Goal: Task Accomplishment & Management: Manage account settings

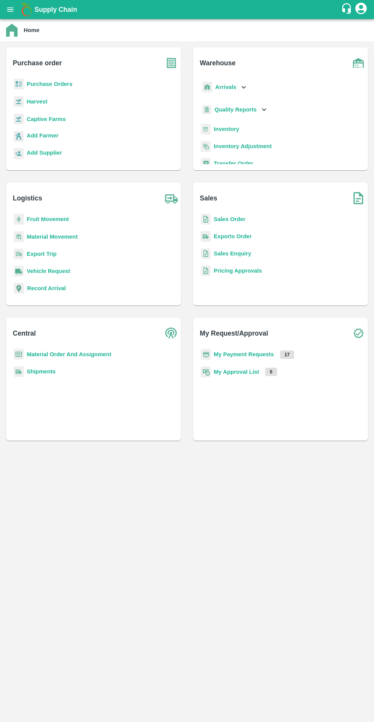
click at [228, 88] on b "Arrivals" at bounding box center [225, 87] width 21 height 6
click at [241, 124] on span "DC Arrivals" at bounding box center [235, 122] width 28 height 8
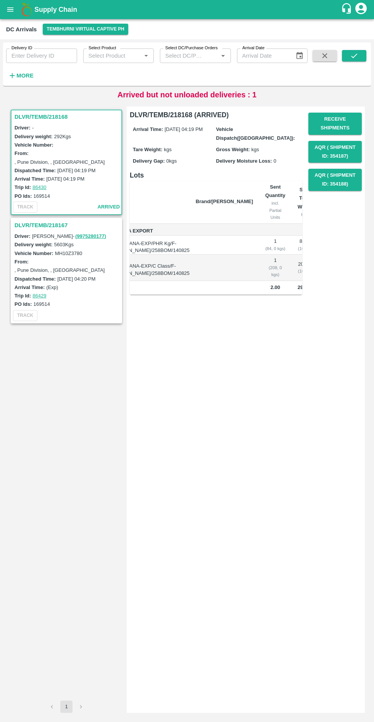
scroll to position [0, 44]
click at [76, 250] on label "MH10Z3780" at bounding box center [68, 253] width 27 height 6
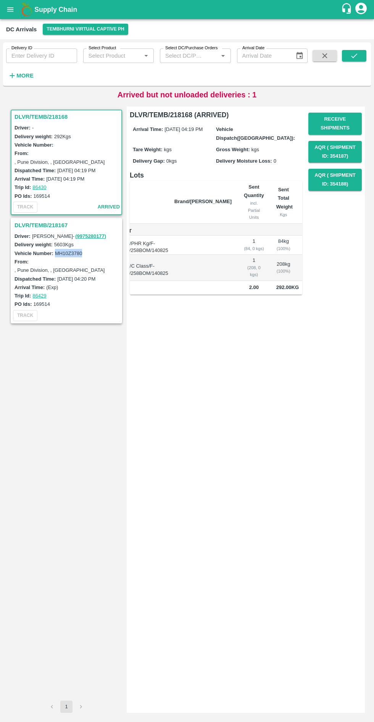
click at [34, 266] on div ", Pune Division, , Maharashtra" at bounding box center [60, 270] width 92 height 8
click at [43, 220] on h3 "DLVR/TEMB/218167" at bounding box center [67, 225] width 106 height 10
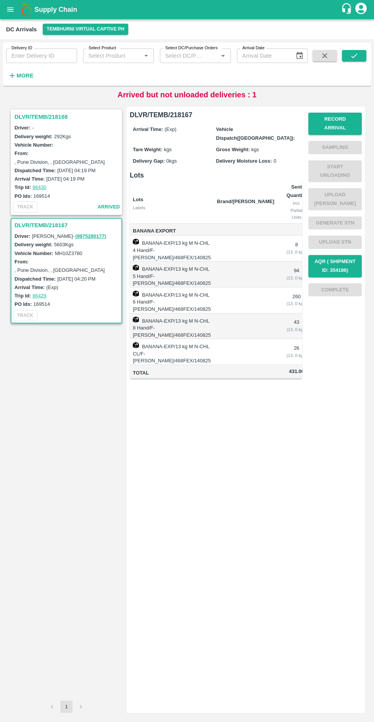
scroll to position [0, 42]
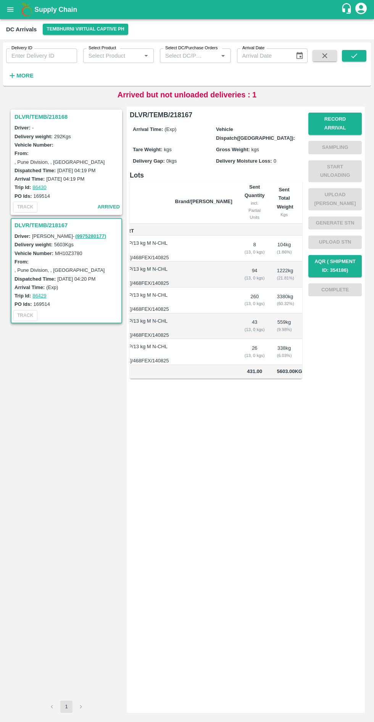
click at [82, 159] on label ", Pune Division, , [GEOGRAPHIC_DATA]" at bounding box center [59, 162] width 90 height 6
click at [43, 112] on h3 "DLVR/TEMB/218168" at bounding box center [67, 117] width 106 height 10
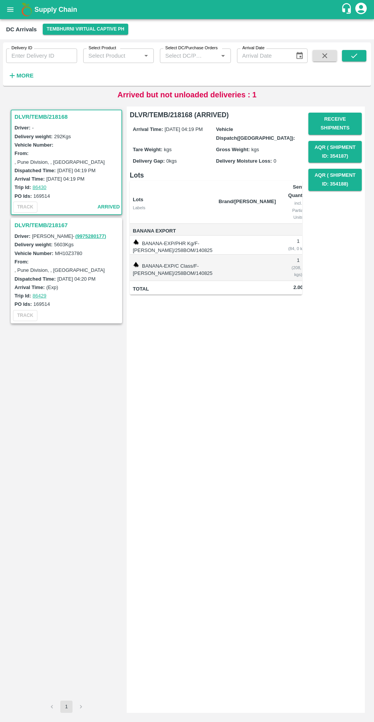
click at [60, 117] on h3 "DLVR/TEMB/218168" at bounding box center [67, 117] width 106 height 10
click at [50, 220] on h3 "DLVR/TEMB/218167" at bounding box center [67, 225] width 106 height 10
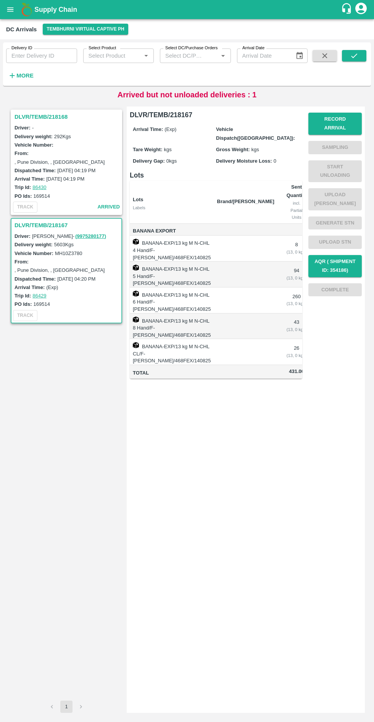
click at [55, 117] on h3 "DLVR/TEMB/218168" at bounding box center [67, 117] width 106 height 10
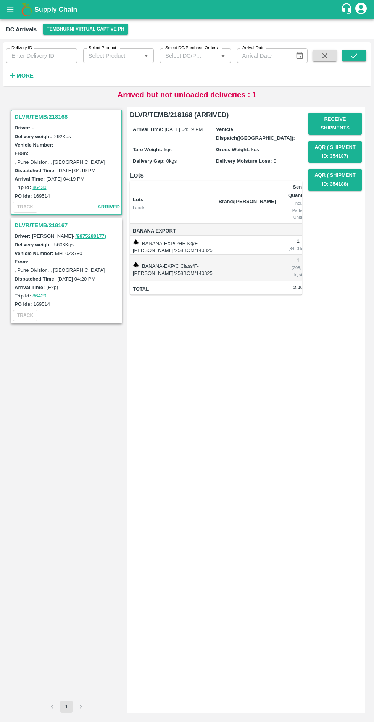
click at [333, 128] on button "Receive Shipments" at bounding box center [334, 124] width 53 height 22
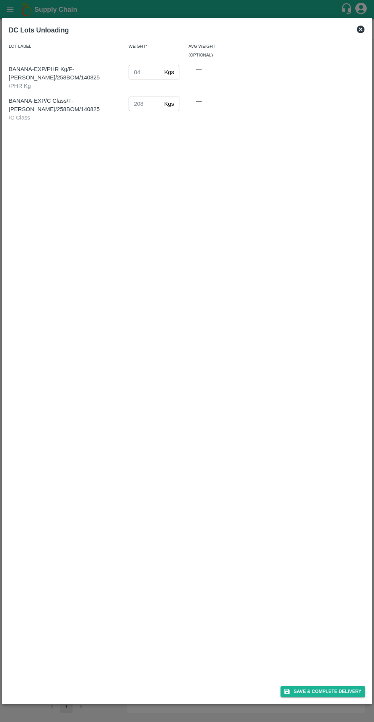
click at [322, 694] on button "Save & Complete Delivery" at bounding box center [322, 691] width 85 height 11
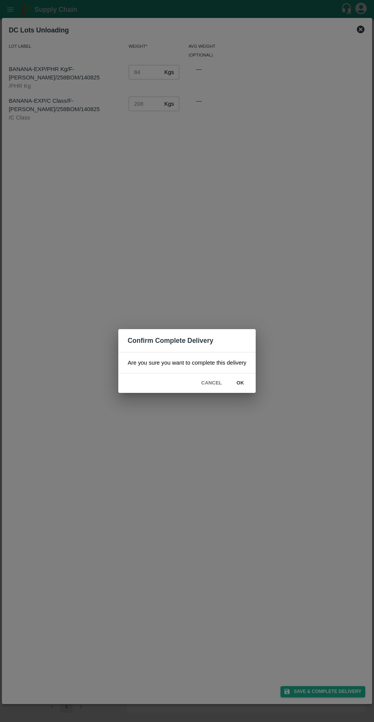
click at [240, 383] on button "ok" at bounding box center [240, 382] width 24 height 13
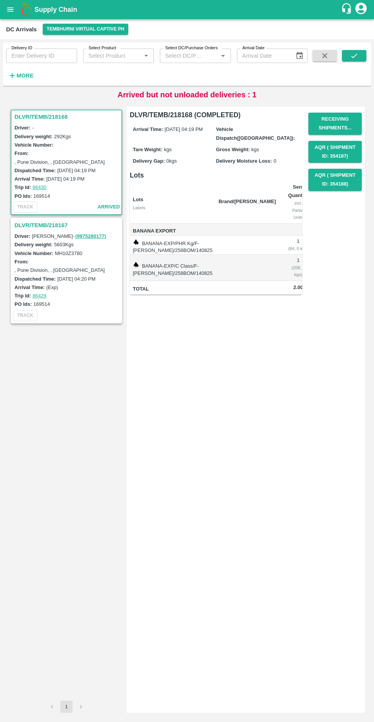
scroll to position [0, 44]
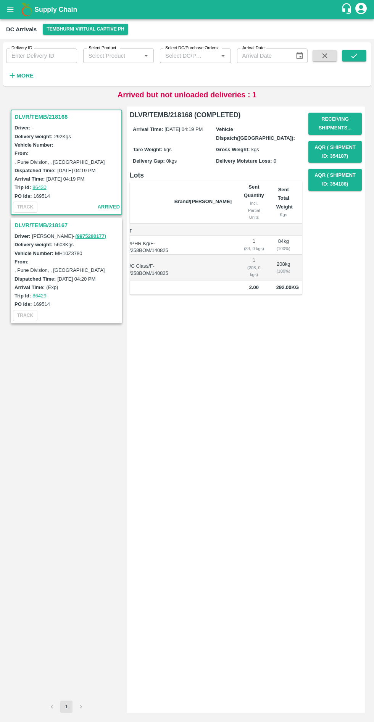
click at [42, 220] on h3 "DLVR/TEMB/218167" at bounding box center [67, 225] width 106 height 10
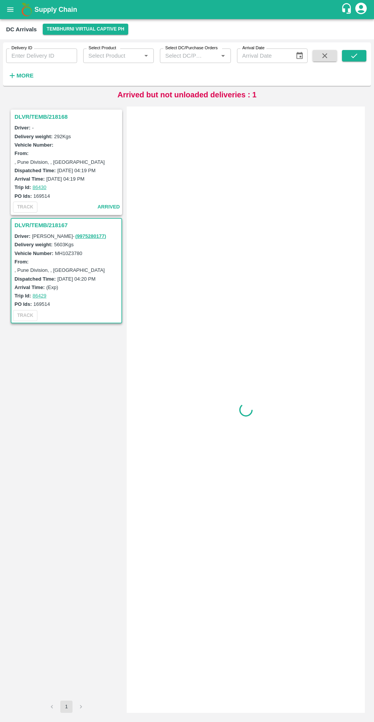
click at [40, 220] on h3 "DLVR/TEMB/218167" at bounding box center [67, 225] width 106 height 10
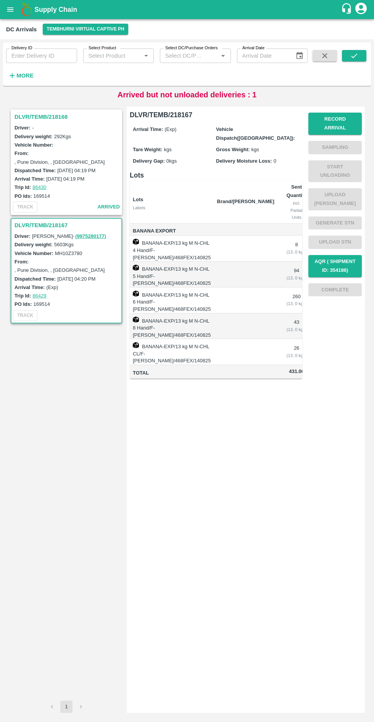
scroll to position [0, 42]
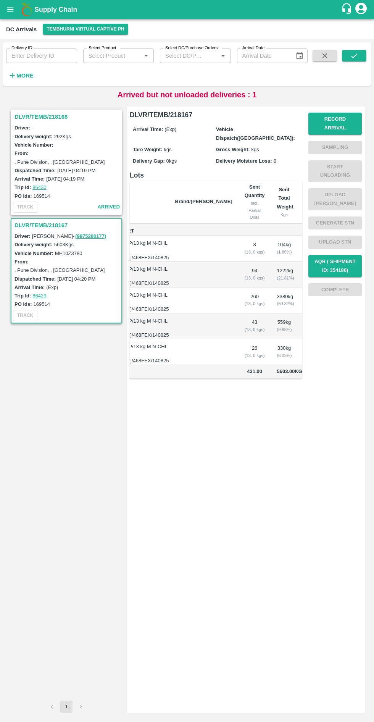
click at [348, 118] on button "Record Arrival" at bounding box center [334, 124] width 53 height 22
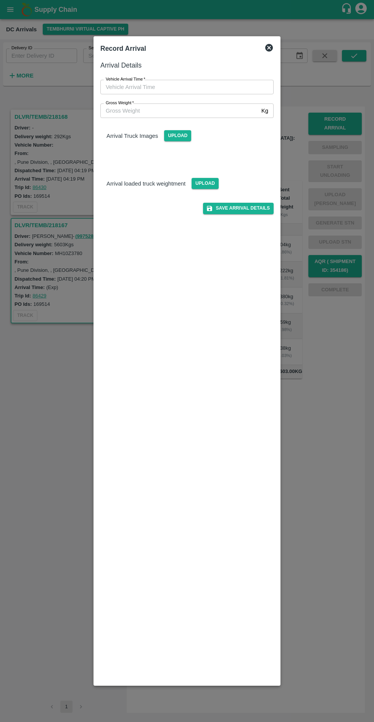
click at [212, 84] on input "Vehicle Arrival Time   *" at bounding box center [184, 87] width 168 height 14
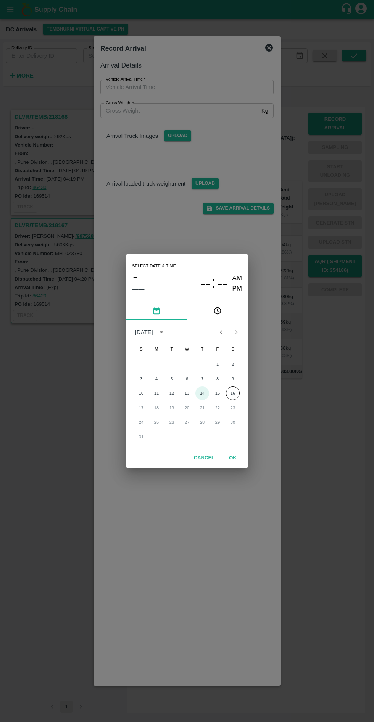
click at [202, 393] on button "14" at bounding box center [202, 393] width 14 height 14
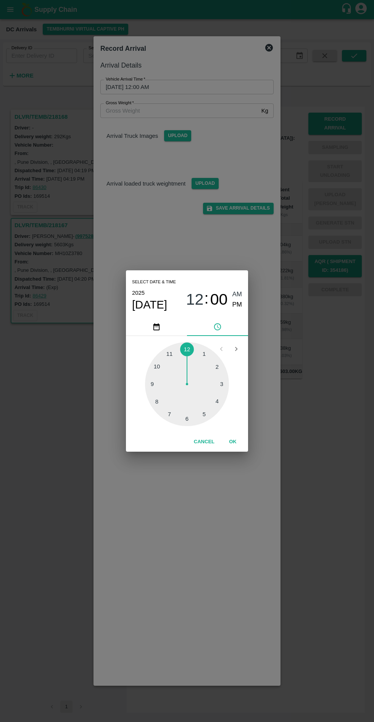
click at [211, 417] on div at bounding box center [187, 384] width 84 height 84
click at [237, 304] on span "PM" at bounding box center [237, 305] width 10 height 10
type input "14/08/2025 05:00 PM"
click at [232, 441] on button "OK" at bounding box center [233, 441] width 24 height 13
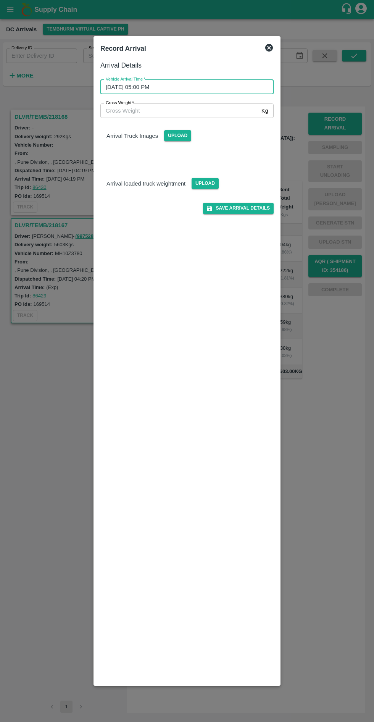
click at [215, 110] on input "Gross Weight   *" at bounding box center [179, 110] width 158 height 14
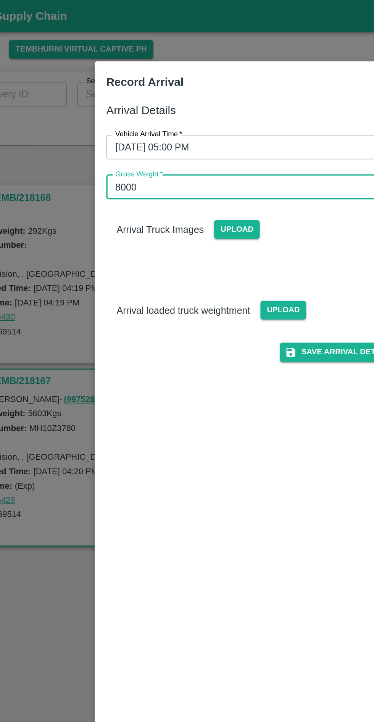
type input "8000"
click at [240, 208] on button "Save Arrival Details" at bounding box center [238, 208] width 71 height 11
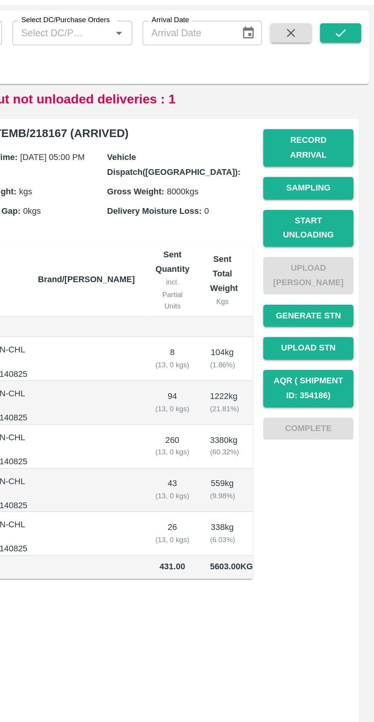
click at [342, 162] on button "Start Unloading" at bounding box center [334, 171] width 53 height 22
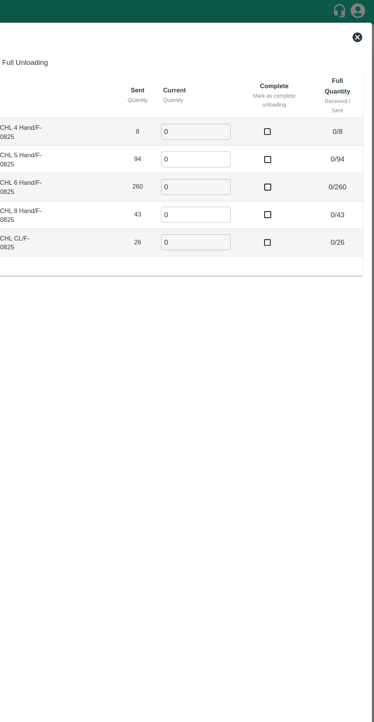
scroll to position [0, 0]
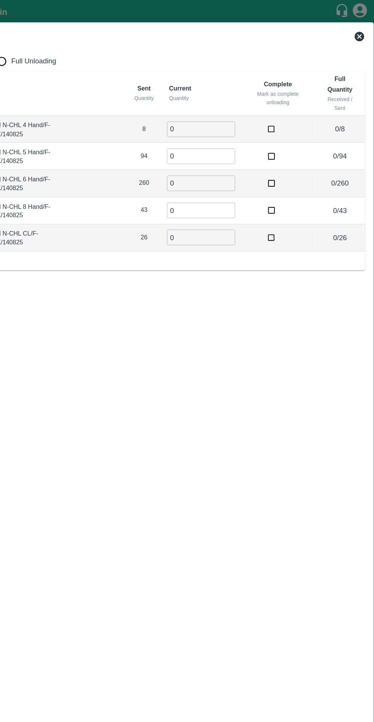
click at [228, 98] on input "0" at bounding box center [233, 104] width 55 height 13
type input "8"
click at [225, 119] on input "0" at bounding box center [233, 125] width 55 height 13
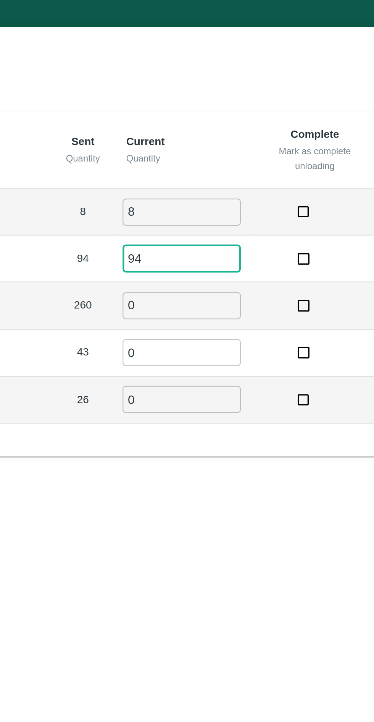
type input "94"
click at [224, 141] on input "0" at bounding box center [233, 147] width 55 height 13
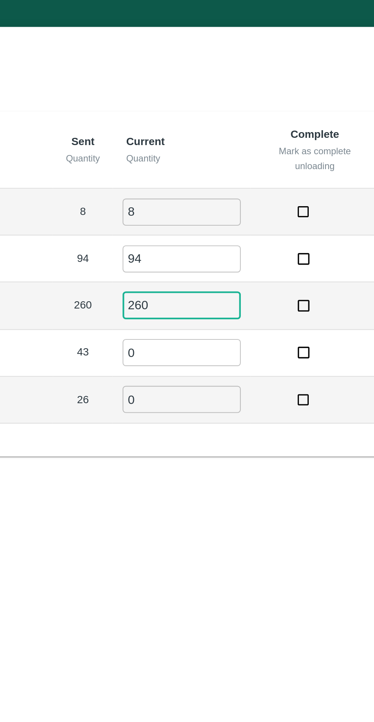
type input "260"
click at [234, 163] on input "0" at bounding box center [233, 169] width 55 height 13
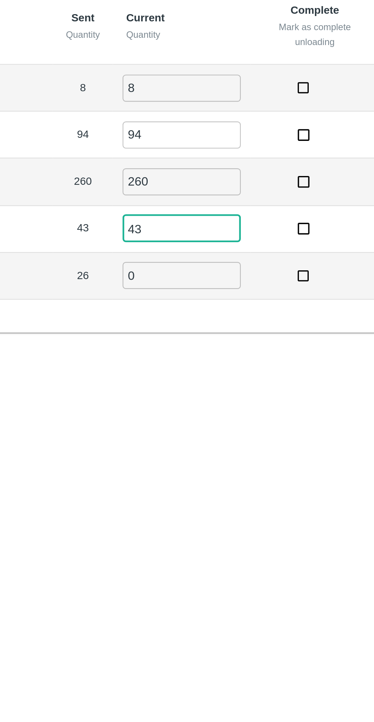
type input "43"
click at [223, 185] on input "0" at bounding box center [233, 191] width 55 height 13
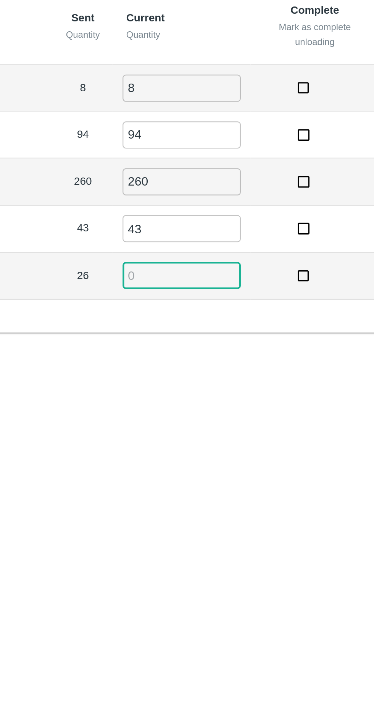
type input "5"
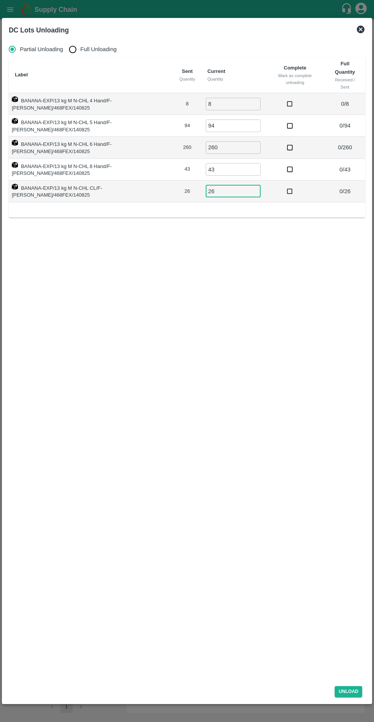
type input "26"
click at [287, 97] on input "checkbox" at bounding box center [290, 104] width 14 height 14
click at [290, 97] on input "checkbox" at bounding box center [290, 104] width 14 height 14
checkbox input "false"
click at [354, 695] on button "Unload" at bounding box center [348, 691] width 27 height 11
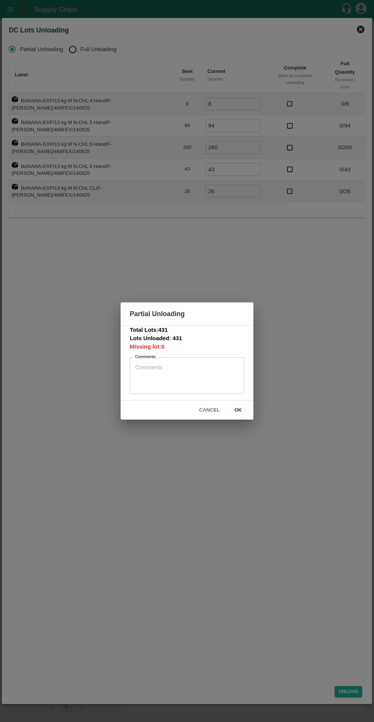
click at [238, 409] on button "ok" at bounding box center [238, 409] width 24 height 13
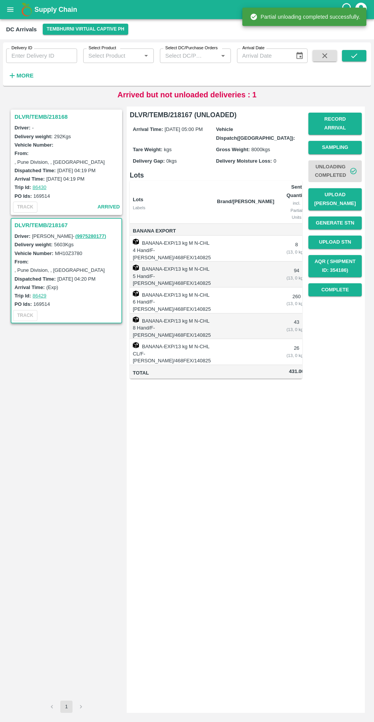
scroll to position [0, 42]
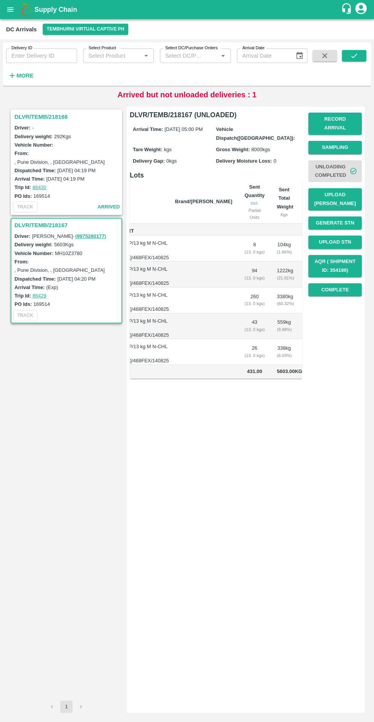
click at [356, 283] on button "Complete" at bounding box center [334, 289] width 53 height 13
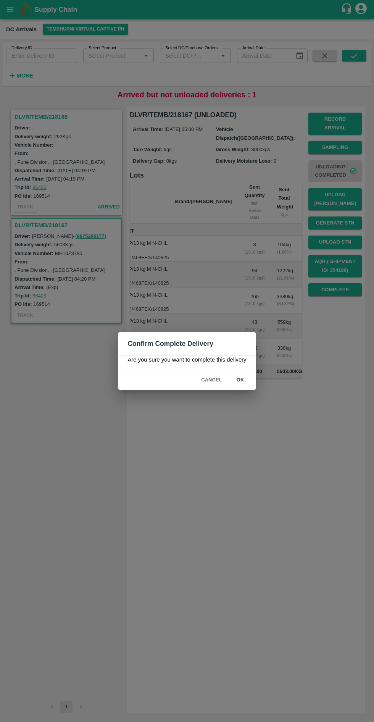
click at [248, 377] on button "ok" at bounding box center [240, 379] width 24 height 13
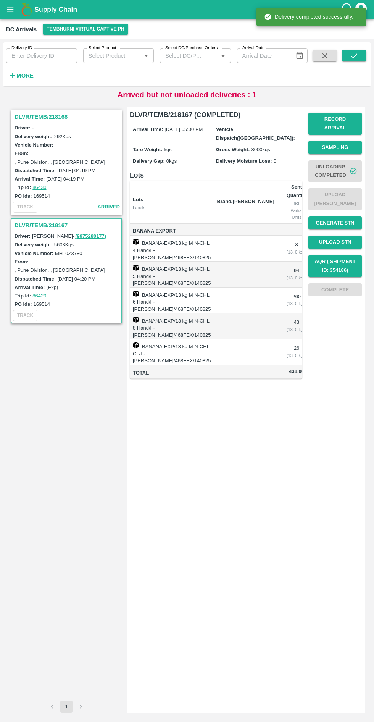
click at [14, 9] on button "open drawer" at bounding box center [11, 10] width 18 height 18
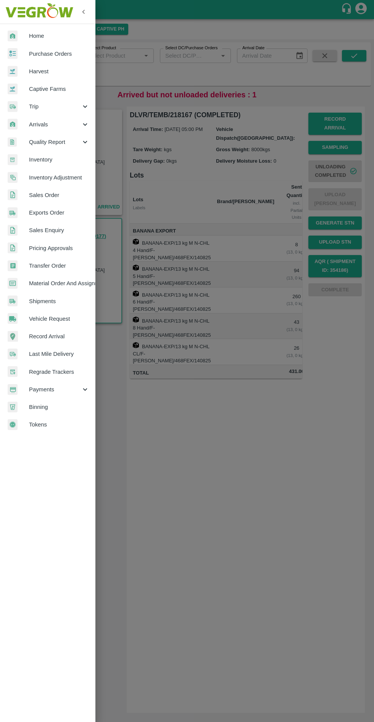
click at [49, 265] on span "Transfer Order" at bounding box center [59, 265] width 60 height 8
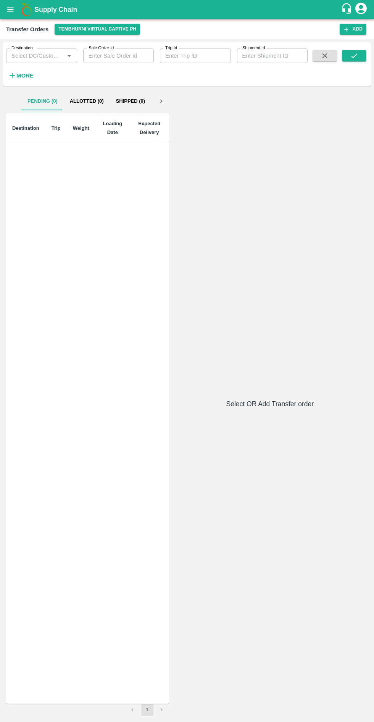
click at [8, 13] on icon "open drawer" at bounding box center [10, 9] width 8 height 8
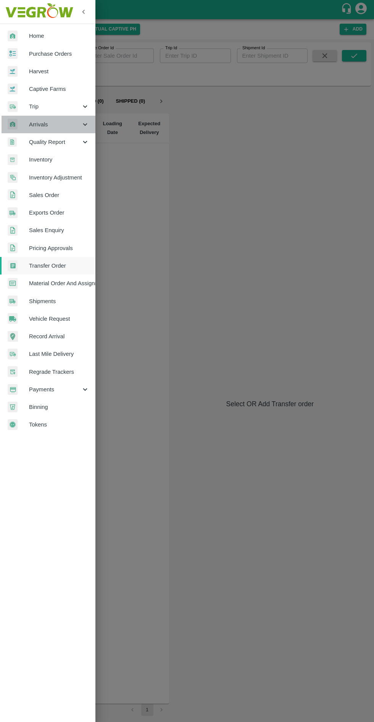
click at [68, 121] on span "Arrivals" at bounding box center [55, 124] width 52 height 8
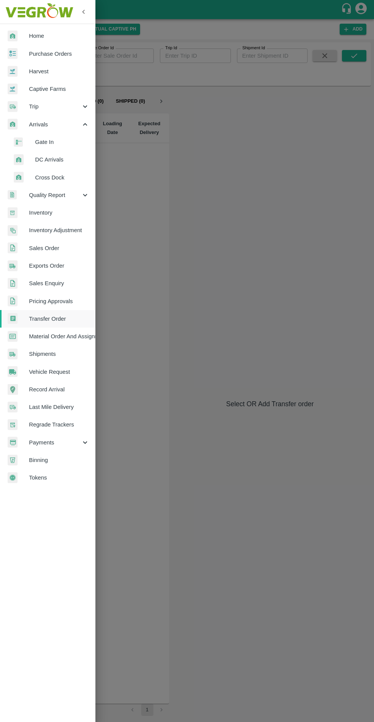
click at [54, 161] on span "DC Arrivals" at bounding box center [62, 159] width 54 height 8
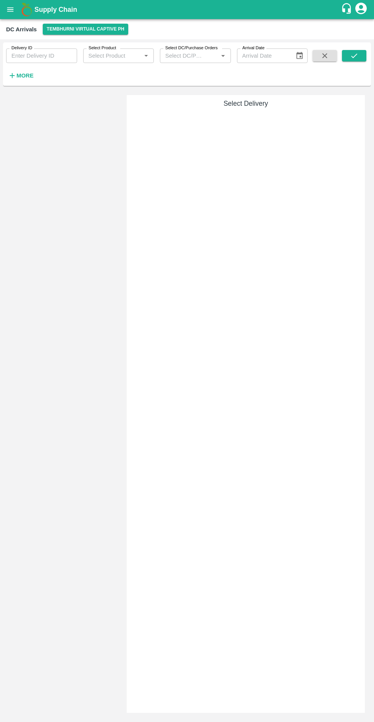
click at [24, 75] on strong "More" at bounding box center [24, 75] width 17 height 6
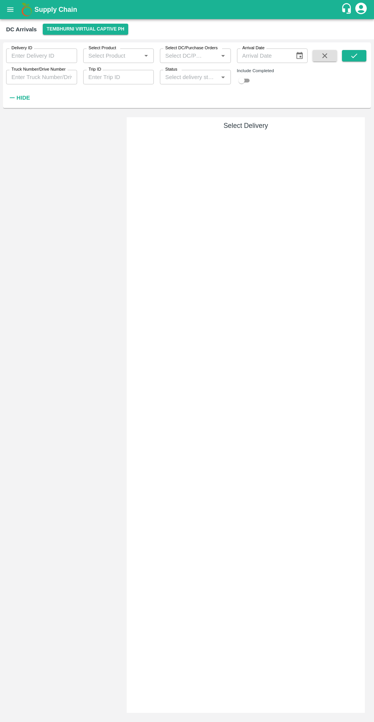
click at [247, 78] on input "checkbox" at bounding box center [241, 80] width 27 height 9
checkbox input "true"
click at [354, 56] on icon "submit" at bounding box center [354, 56] width 8 height 8
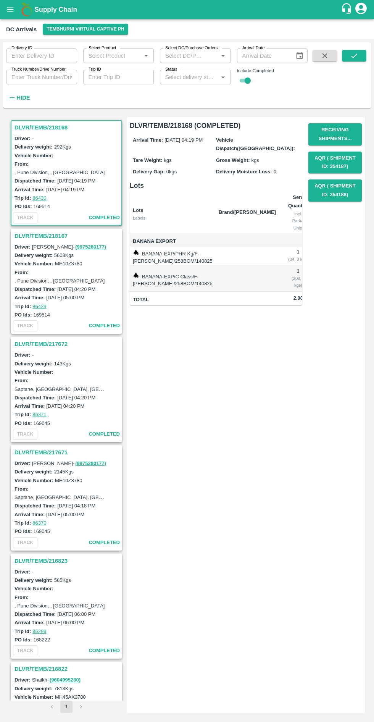
click at [24, 235] on h3 "DLVR/TEMB/218167" at bounding box center [67, 236] width 106 height 10
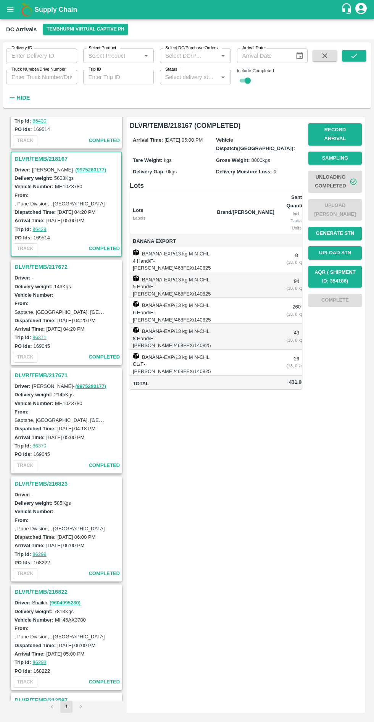
scroll to position [111, 0]
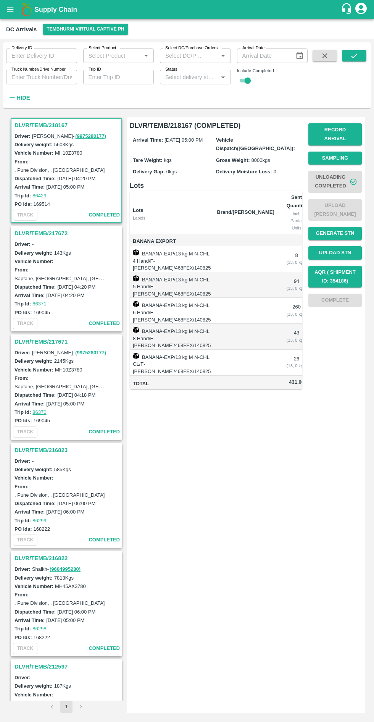
click at [10, 10] on icon "open drawer" at bounding box center [10, 9] width 8 height 8
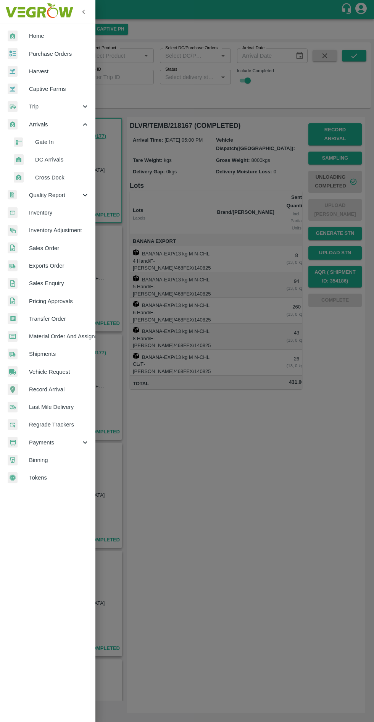
click at [43, 321] on span "Transfer Order" at bounding box center [59, 318] width 60 height 8
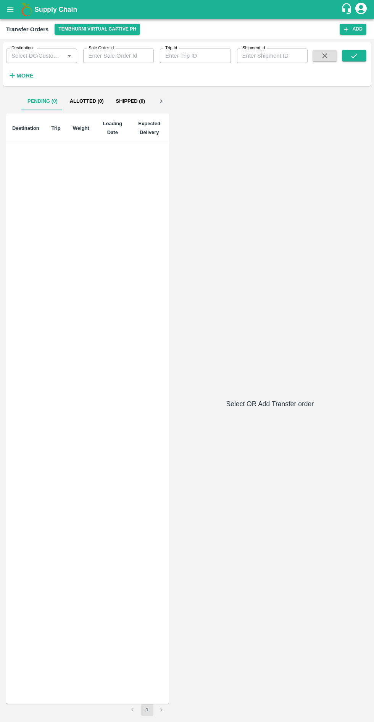
click at [360, 26] on button "Add" at bounding box center [353, 29] width 27 height 11
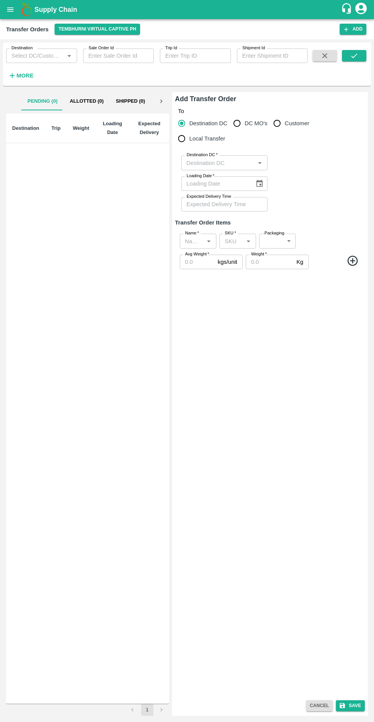
click at [238, 162] on input "Destination DC   *" at bounding box center [218, 163] width 69 height 10
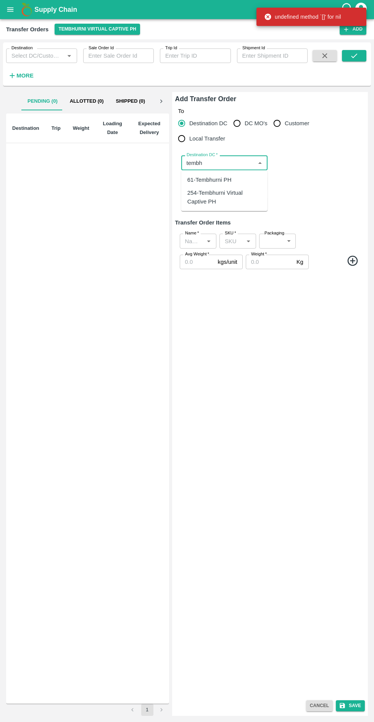
click at [228, 163] on input "Destination DC   *" at bounding box center [218, 163] width 69 height 10
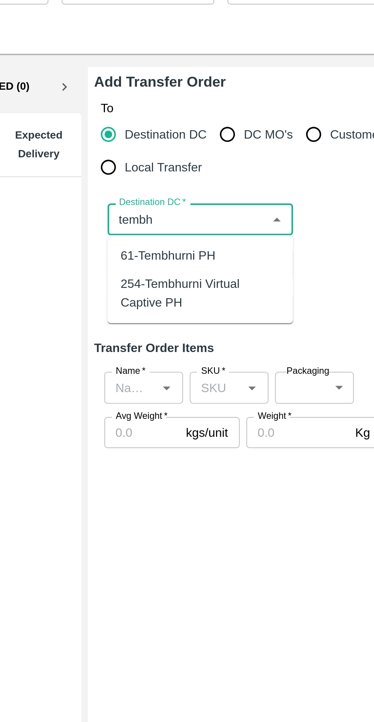
click at [225, 180] on div "61-Tembhurni PH" at bounding box center [209, 180] width 44 height 8
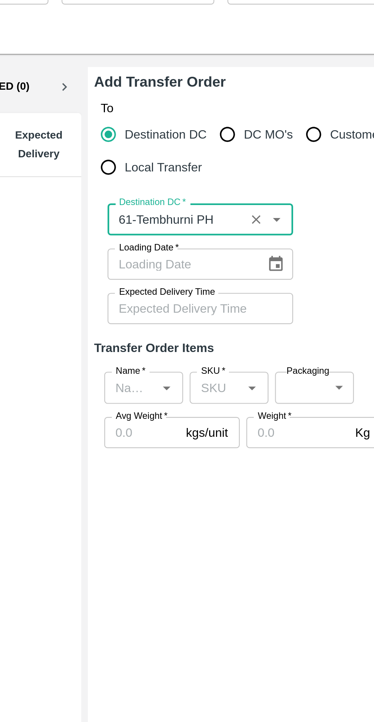
type input "61-Tembhurni PH"
click at [256, 184] on icon "Choose date" at bounding box center [259, 183] width 6 height 7
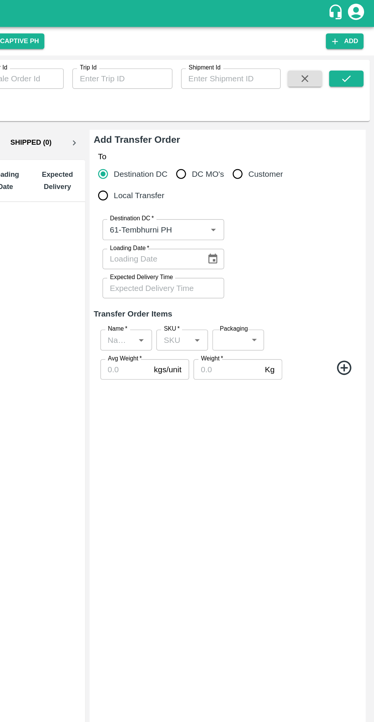
click at [258, 183] on icon "Choose date" at bounding box center [259, 183] width 8 height 8
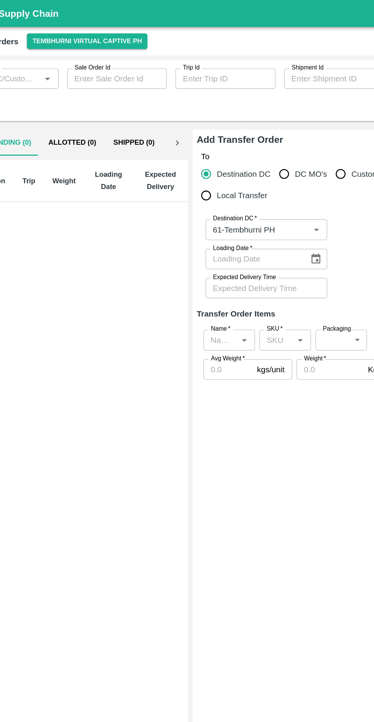
click at [257, 184] on icon "Choose date" at bounding box center [259, 183] width 8 height 8
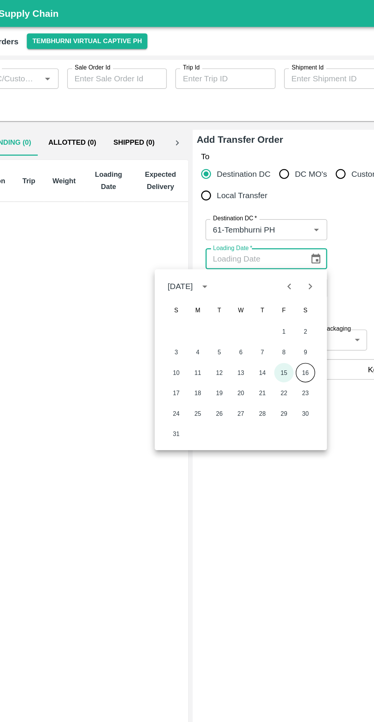
click at [232, 264] on button "15" at bounding box center [237, 264] width 14 height 14
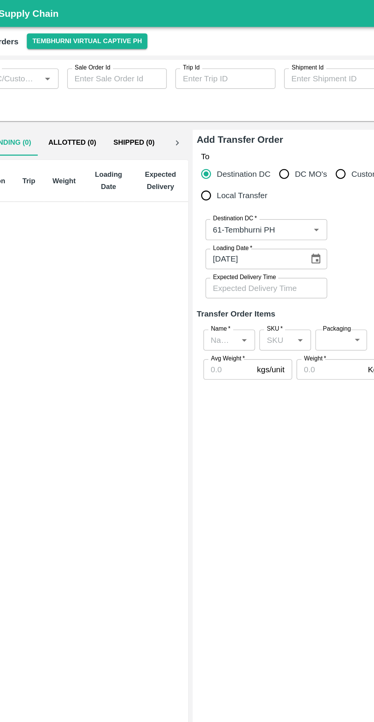
click at [259, 183] on icon "Choose date, selected date is Aug 15, 2025" at bounding box center [259, 183] width 8 height 8
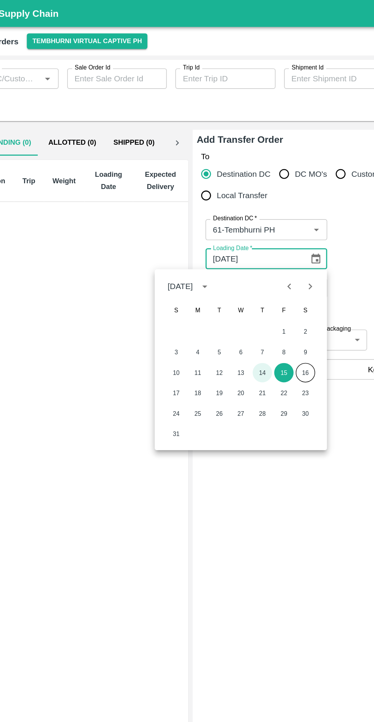
click at [221, 264] on button "14" at bounding box center [222, 264] width 14 height 14
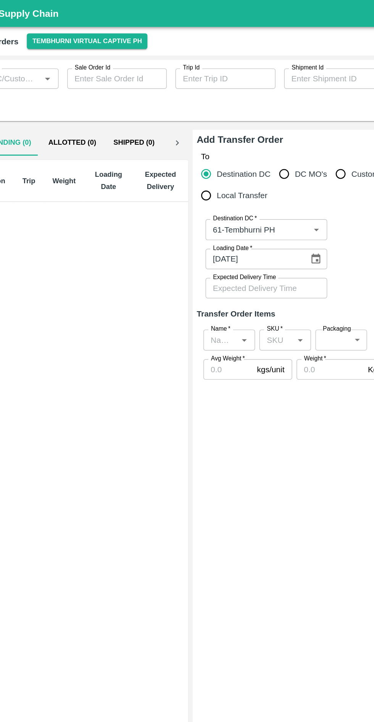
type input "14/08/2025"
click at [252, 205] on input "Expected Delivery Time" at bounding box center [221, 204] width 81 height 14
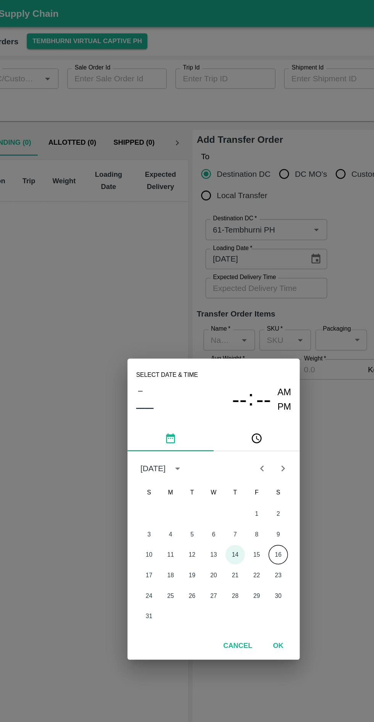
click at [203, 393] on button "14" at bounding box center [202, 393] width 14 height 14
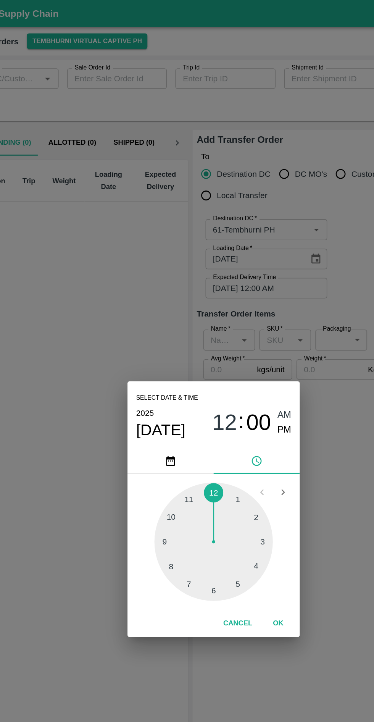
click at [189, 416] on div at bounding box center [187, 384] width 84 height 84
click at [237, 305] on span "PM" at bounding box center [237, 305] width 10 height 10
type input "14/08/2025 06:00 PM"
click at [238, 444] on button "OK" at bounding box center [233, 441] width 24 height 13
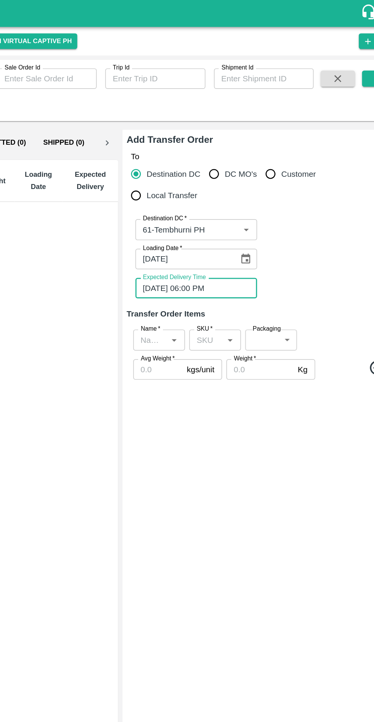
click at [208, 241] on icon "Open" at bounding box center [208, 241] width 3 height 2
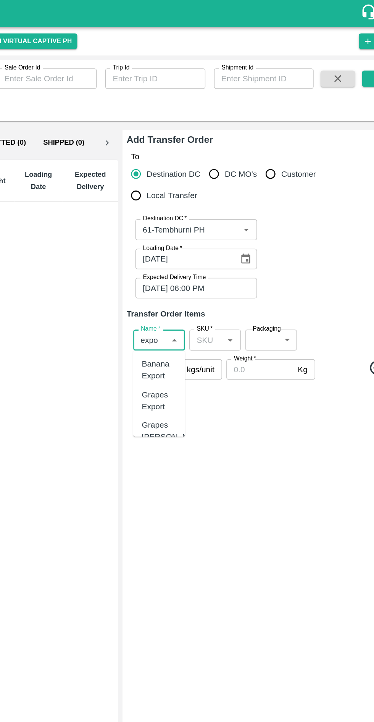
click at [198, 263] on div "Banana Export" at bounding box center [198, 262] width 24 height 17
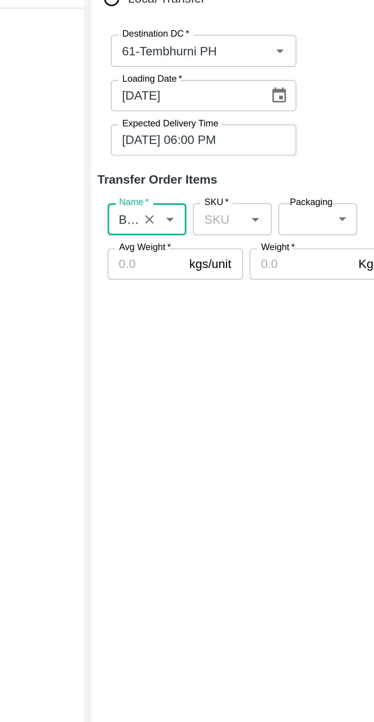
type input "Banana Export"
click at [237, 240] on input "SKU   *" at bounding box center [231, 241] width 19 height 10
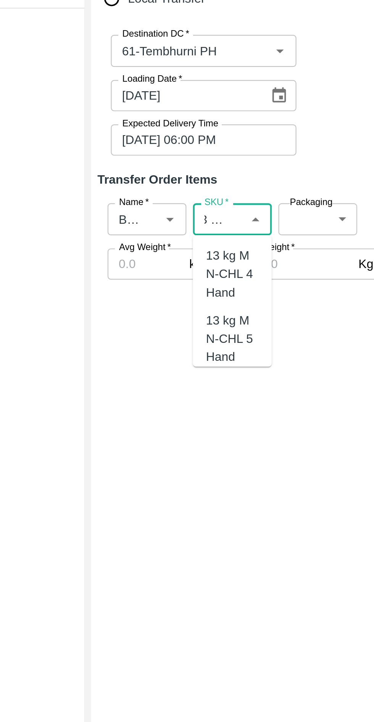
scroll to position [0, 10]
click at [239, 266] on div "13 kg M N-CHL 4 Hand" at bounding box center [237, 267] width 24 height 26
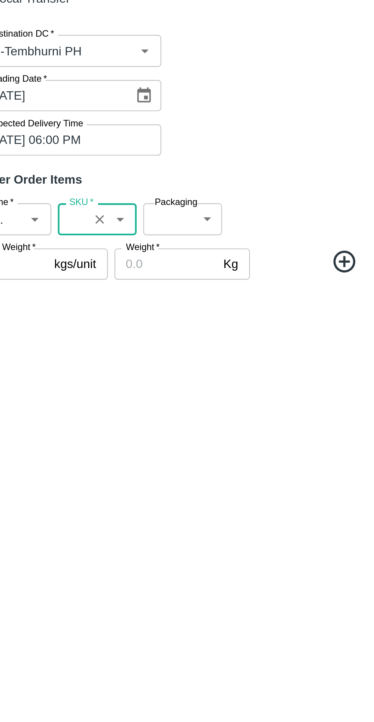
scroll to position [0, 0]
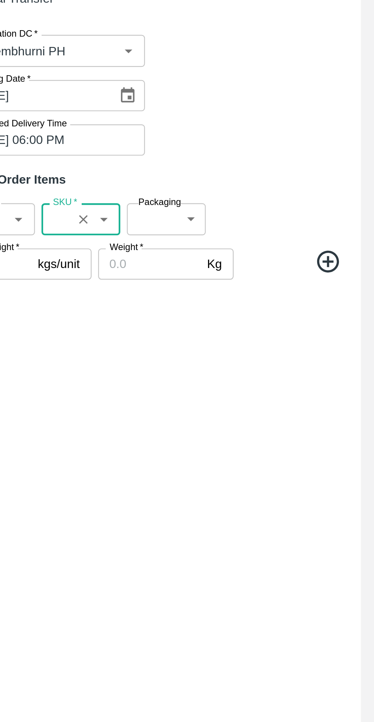
type input "13 kg M N-CHL 4 Hand"
click at [353, 258] on icon at bounding box center [352, 260] width 13 height 13
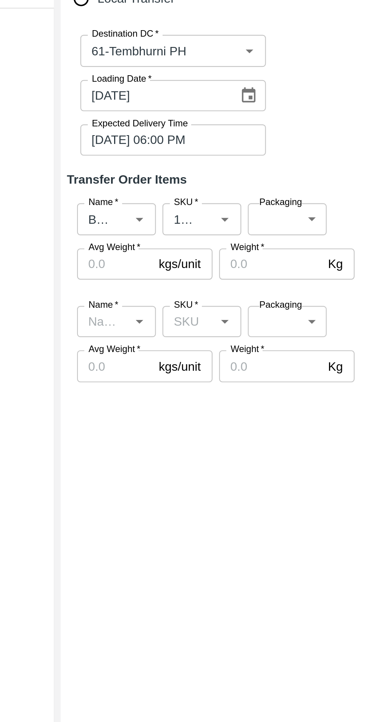
click at [193, 287] on input "Name   *" at bounding box center [191, 288] width 19 height 10
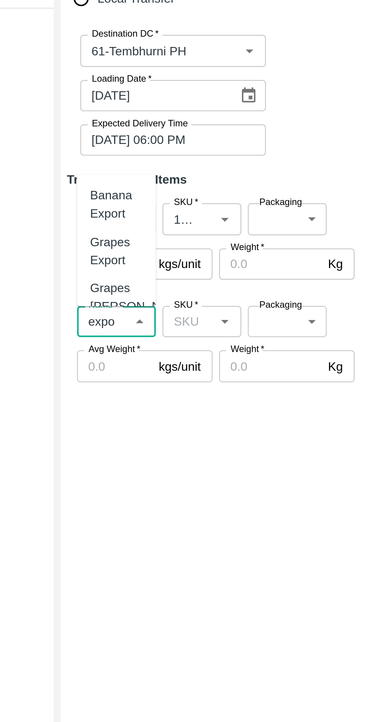
click at [192, 234] on div "Banana Export" at bounding box center [198, 233] width 24 height 17
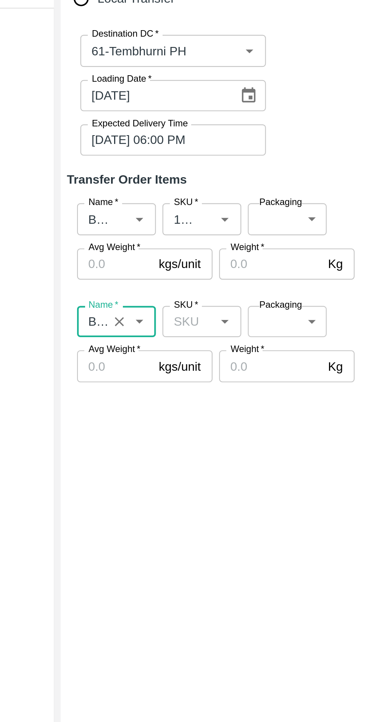
type input "Banana Export"
click at [237, 287] on input "SKU   *" at bounding box center [231, 288] width 19 height 10
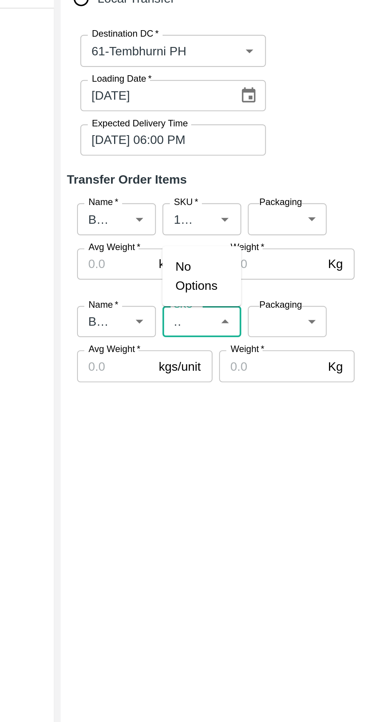
scroll to position [0, 10]
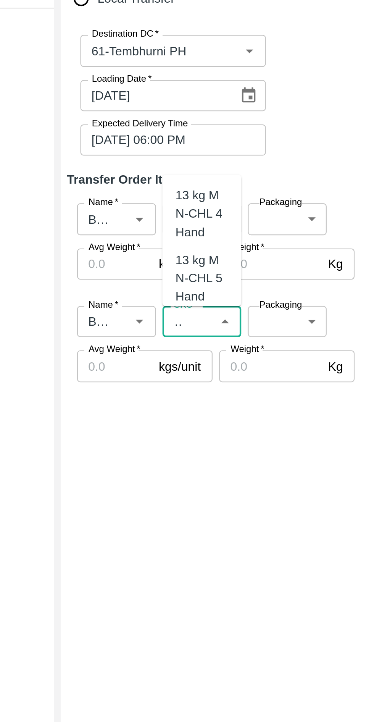
click at [235, 267] on div "13 kg M N-CHL 5 Hand" at bounding box center [237, 269] width 24 height 26
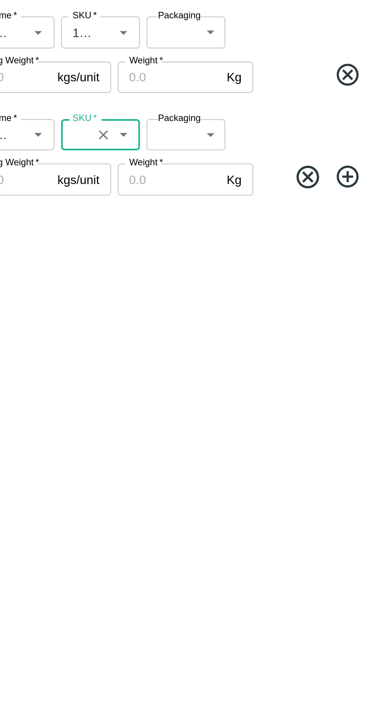
type input "13 kg M N-CHL 5 Hand"
click at [353, 306] on icon at bounding box center [352, 308] width 13 height 13
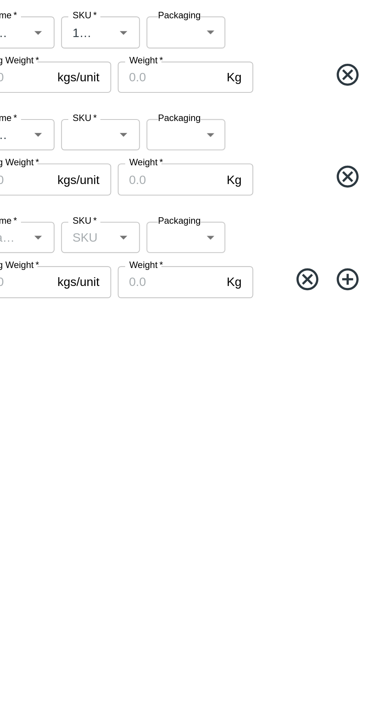
scroll to position [0, 0]
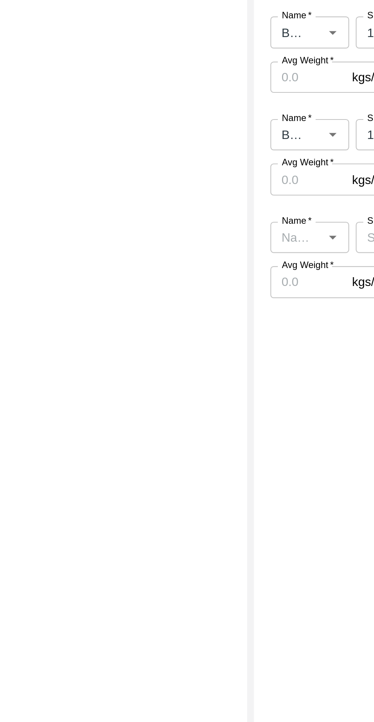
click at [194, 334] on input "Name   *" at bounding box center [191, 336] width 19 height 10
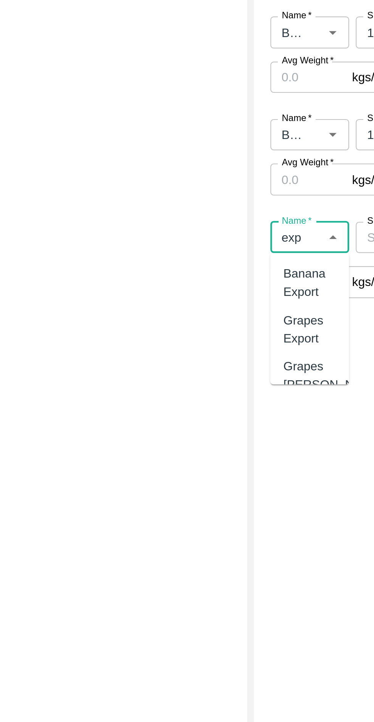
click at [203, 356] on div "Banana Export" at bounding box center [198, 357] width 24 height 17
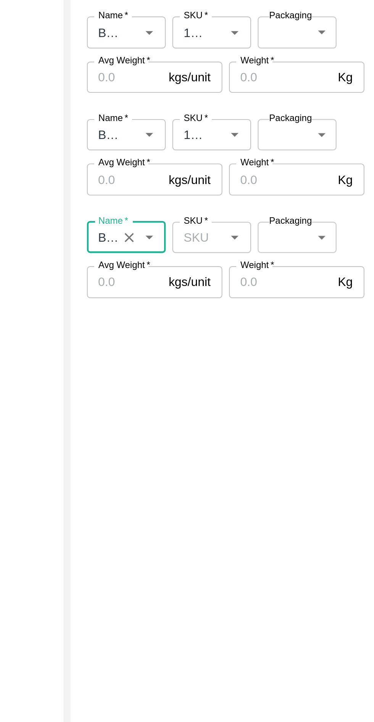
type input "Banana Export"
click at [237, 335] on input "SKU   *" at bounding box center [231, 336] width 19 height 10
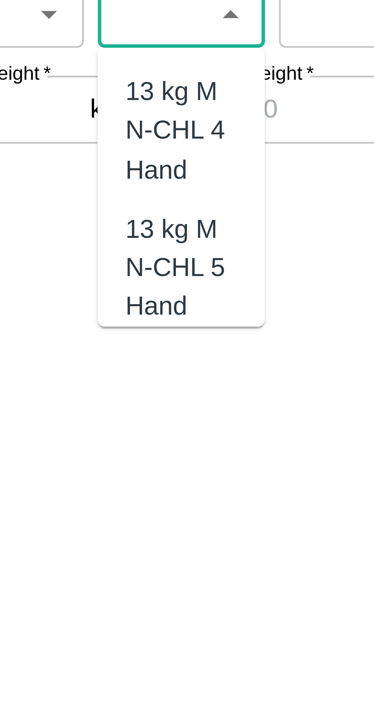
scroll to position [0, 23]
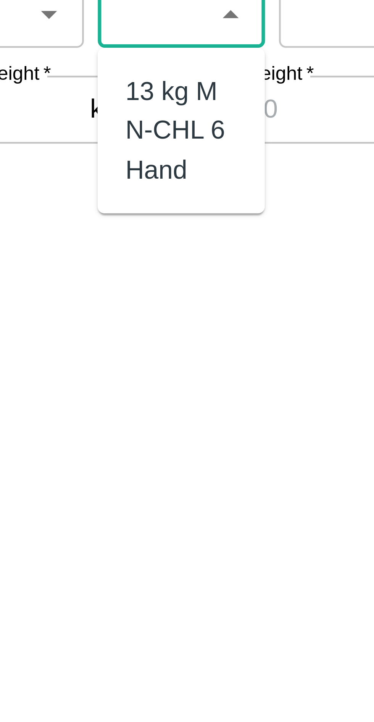
click at [237, 364] on div "13 kg M N-CHL 6 Hand" at bounding box center [237, 362] width 24 height 26
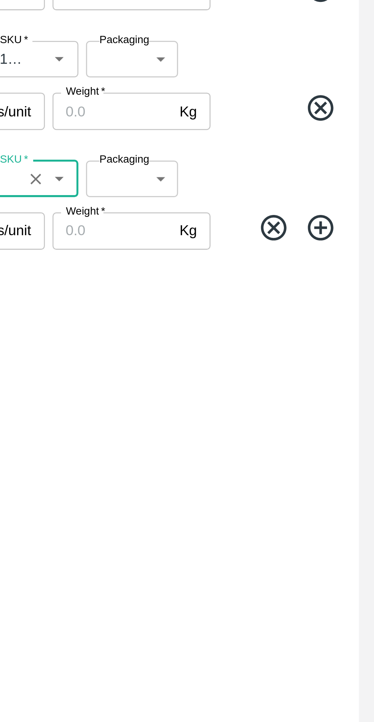
type input "13 kg M N-CHL 6 Hand"
click at [354, 354] on icon at bounding box center [352, 355] width 13 height 13
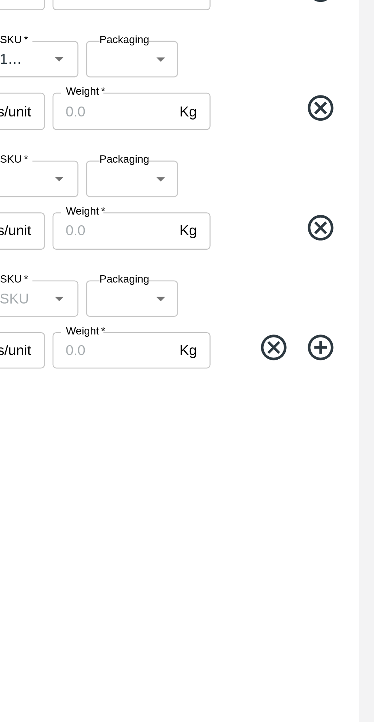
scroll to position [0, 0]
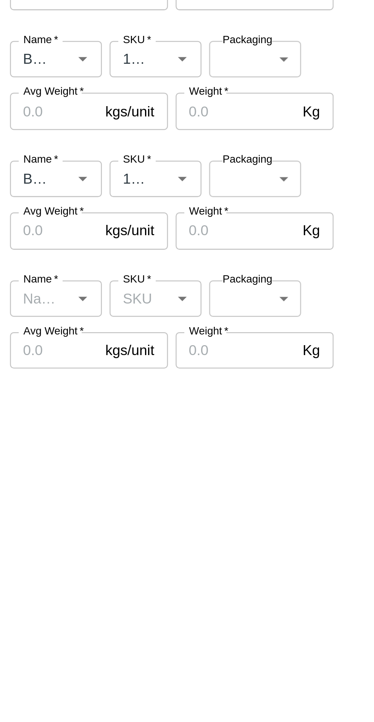
click at [199, 385] on input "Name   *" at bounding box center [191, 384] width 19 height 10
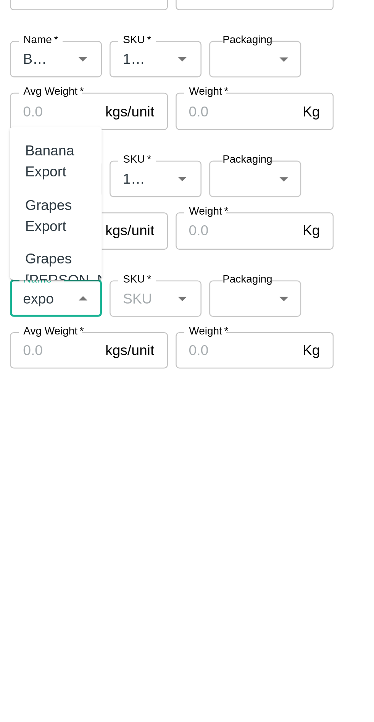
click at [195, 332] on div "Banana Export" at bounding box center [198, 328] width 24 height 17
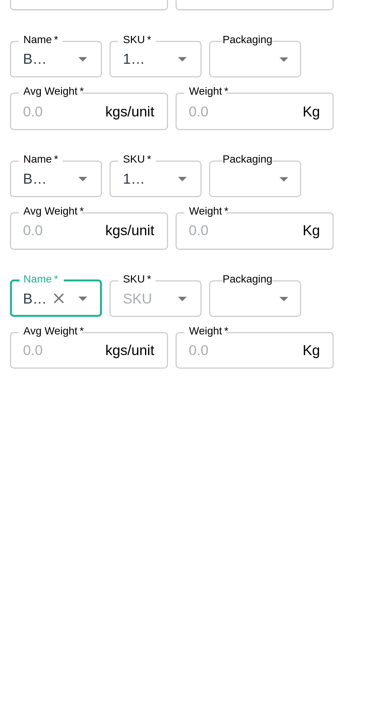
click at [234, 378] on span "*" at bounding box center [235, 376] width 3 height 5
type input "Banana Export"
click at [233, 379] on input "SKU   *" at bounding box center [231, 384] width 19 height 10
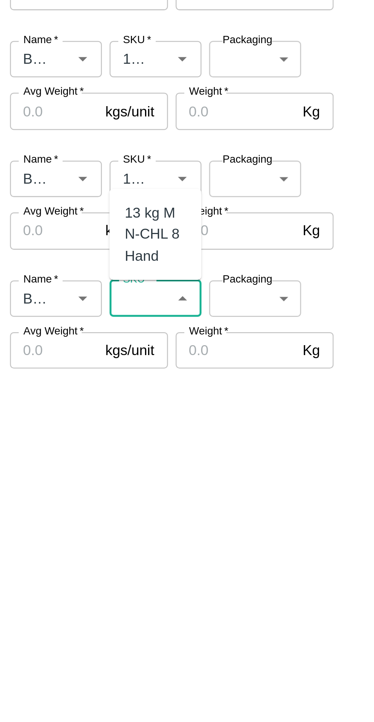
scroll to position [0, 23]
click at [237, 359] on div "13 kg M N-CHL 8 Hand" at bounding box center [237, 359] width 24 height 26
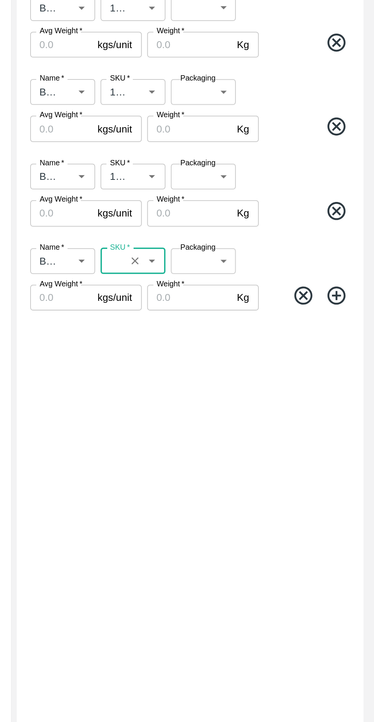
type input "13 kg M N-CHL 8 Hand"
click at [358, 402] on icon at bounding box center [352, 403] width 10 height 10
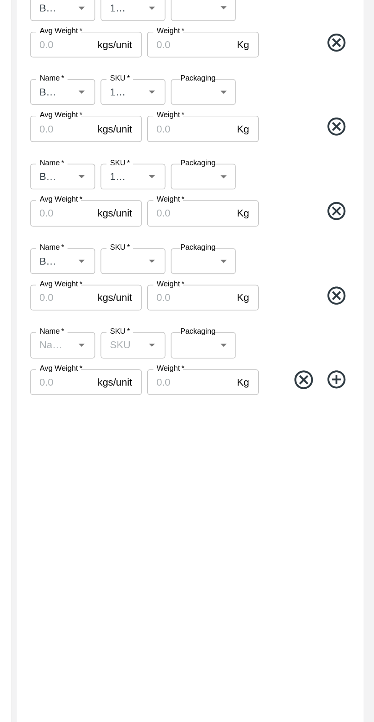
scroll to position [0, 0]
click at [197, 431] on input "Name   *" at bounding box center [191, 431] width 19 height 10
click at [195, 376] on div "Banana Export" at bounding box center [198, 377] width 24 height 17
type input "Banana Export"
click at [236, 429] on input "SKU   *" at bounding box center [231, 431] width 19 height 10
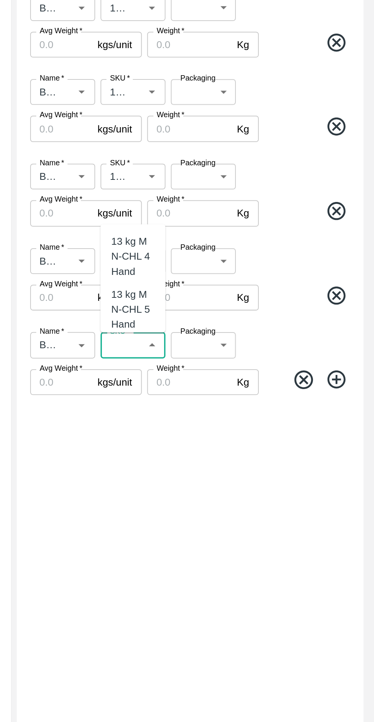
scroll to position [0, 23]
click at [232, 409] on div "13 kg M N-CHL CL" at bounding box center [237, 406] width 24 height 26
type input "13 kg M N-CHL CL"
click at [356, 449] on icon at bounding box center [352, 451] width 13 height 13
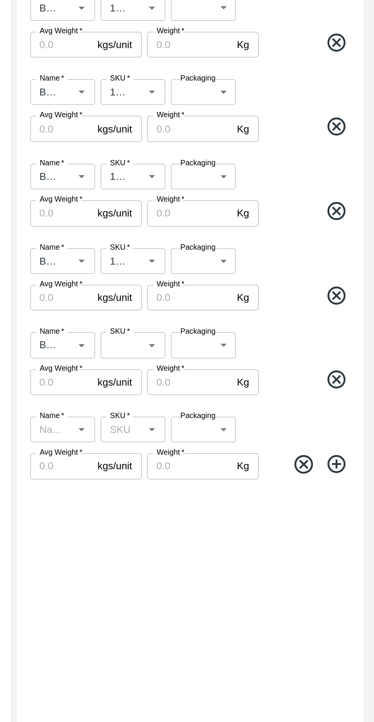
scroll to position [0, 0]
click at [208, 479] on icon "Open" at bounding box center [208, 479] width 3 height 2
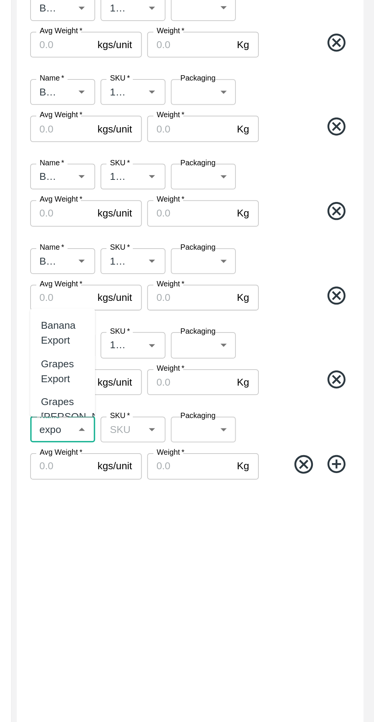
click at [190, 422] on div "Banana Export" at bounding box center [198, 424] width 24 height 17
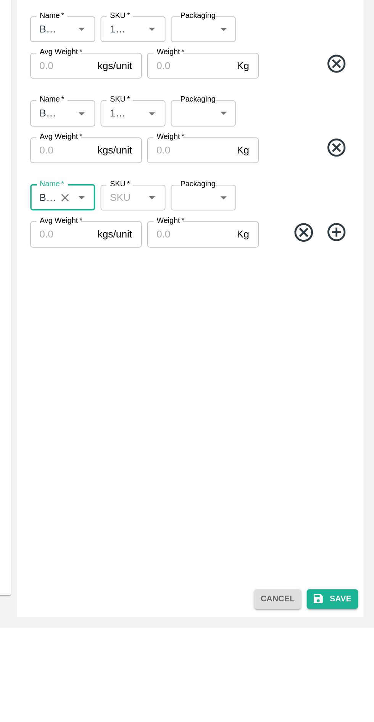
type input "Banana Export"
click at [230, 477] on input "SKU   *" at bounding box center [231, 479] width 19 height 10
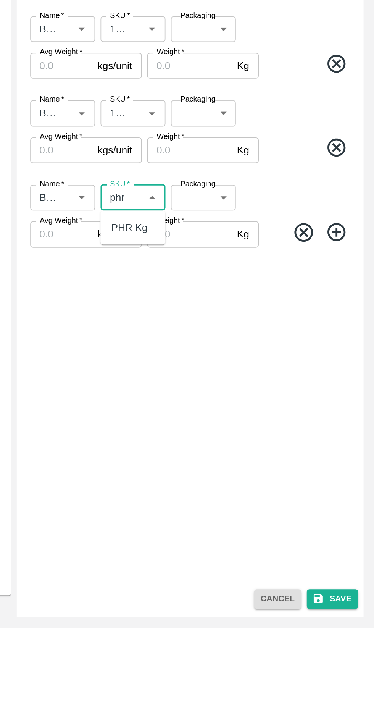
click at [233, 496] on div "PHR Kg" at bounding box center [235, 495] width 21 height 8
type input "PHR Kg"
click at [351, 500] on icon at bounding box center [352, 498] width 13 height 13
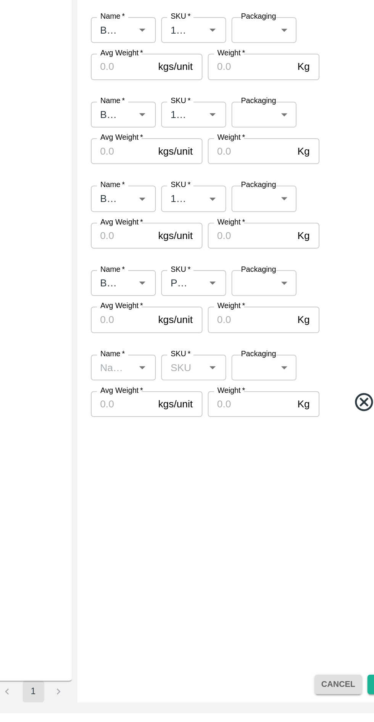
click at [197, 530] on input "Name   *" at bounding box center [191, 527] width 19 height 10
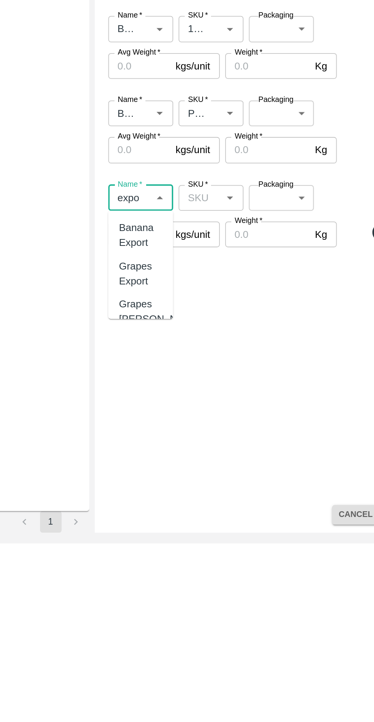
click at [194, 551] on div "Banana Export" at bounding box center [198, 547] width 24 height 17
type input "Banana Export"
click at [235, 529] on input "SKU   *" at bounding box center [231, 527] width 19 height 10
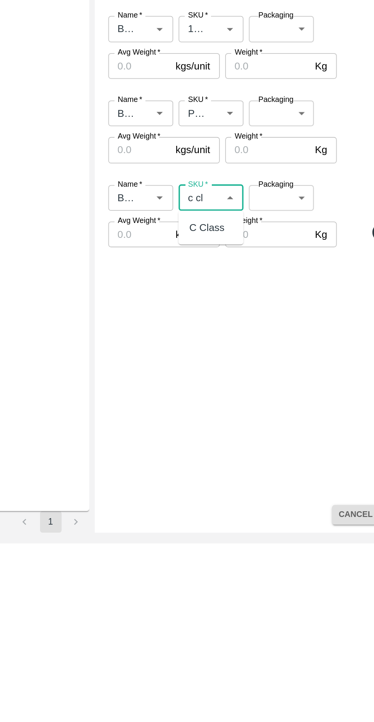
click at [243, 541] on div "C Class" at bounding box center [235, 543] width 20 height 8
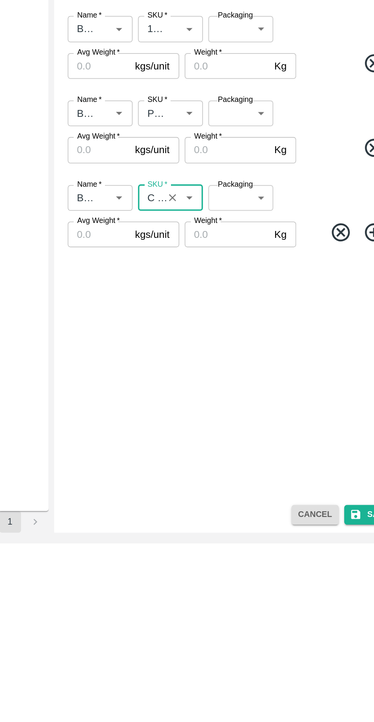
type input "C Class"
click at [195, 546] on input "Avg Weight   *" at bounding box center [197, 547] width 35 height 14
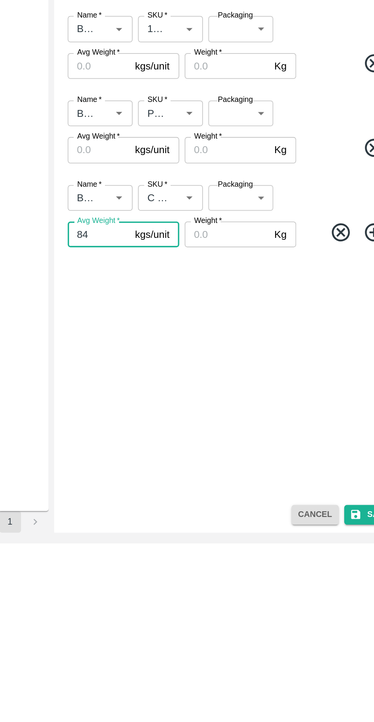
type input "84"
click at [265, 539] on span "*" at bounding box center [265, 539] width 3 height 5
click at [265, 540] on input "Weight   *" at bounding box center [270, 547] width 48 height 14
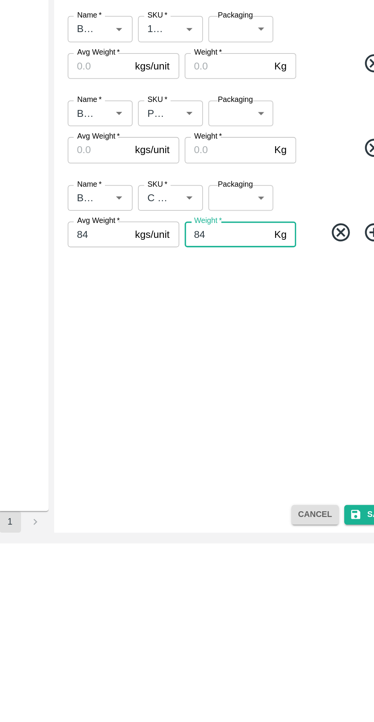
click at [269, 502] on input "Weight   *" at bounding box center [270, 499] width 48 height 14
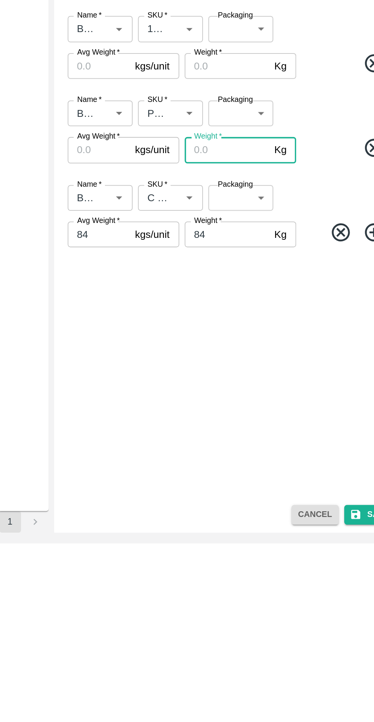
click at [261, 546] on div "Weight   * 84 Kg Weight" at bounding box center [277, 547] width 63 height 14
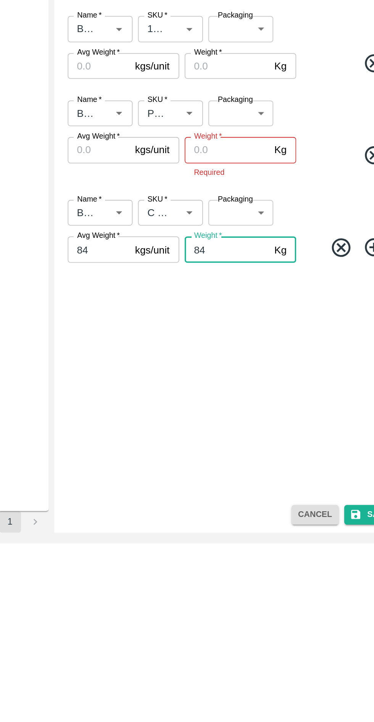
type input "8"
type input "208"
click at [194, 556] on input "84" at bounding box center [197, 555] width 35 height 14
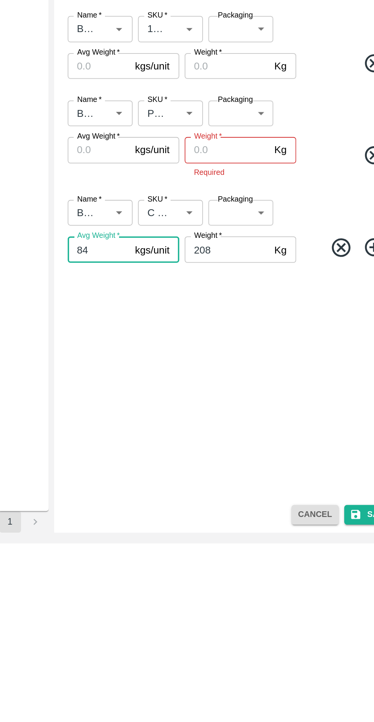
type input "8"
type input "208"
click at [274, 499] on input "Weight   *" at bounding box center [270, 499] width 48 height 14
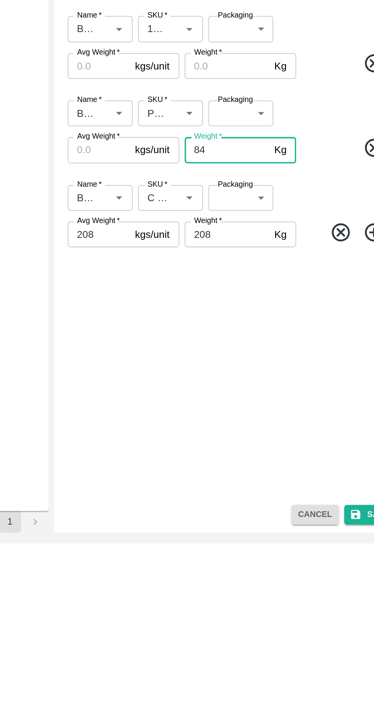
type input "84"
click at [200, 492] on label "Avg Weight   *" at bounding box center [197, 492] width 24 height 6
click at [200, 492] on input "Avg Weight   *" at bounding box center [197, 499] width 35 height 14
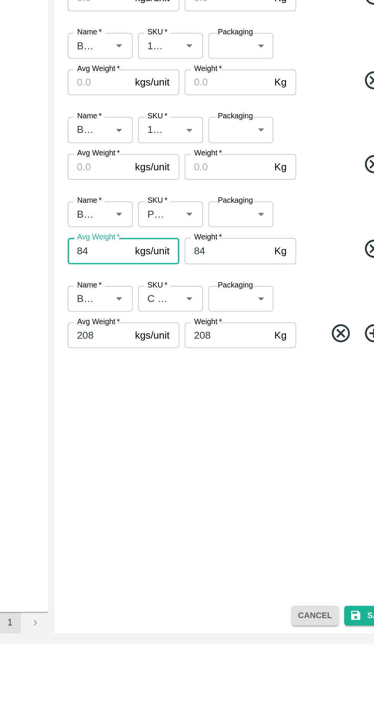
type input "84"
click at [205, 453] on input "Avg Weight   *" at bounding box center [197, 452] width 35 height 14
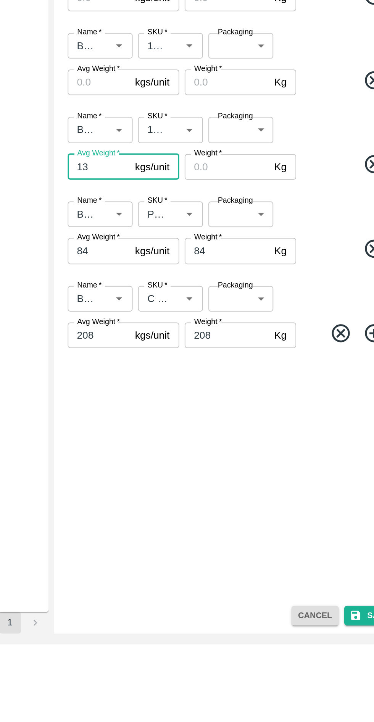
type input "13"
click at [200, 402] on input "Avg Weight   *" at bounding box center [197, 404] width 35 height 14
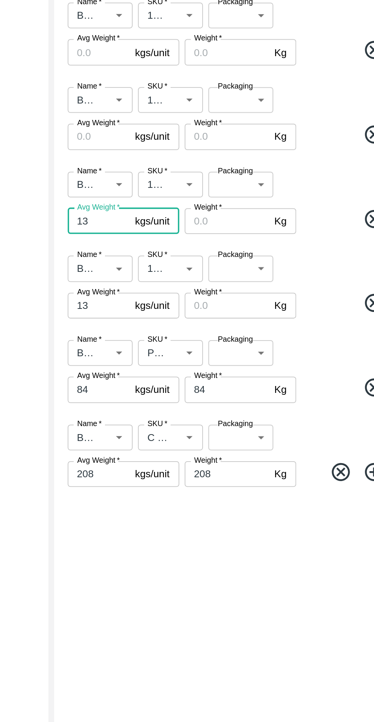
type input "13"
click at [195, 356] on input "Avg Weight   *" at bounding box center [197, 356] width 35 height 14
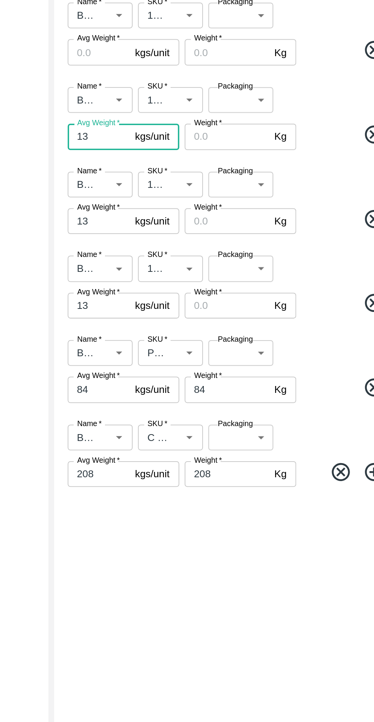
type input "13"
click at [195, 307] on input "Avg Weight   *" at bounding box center [197, 309] width 35 height 14
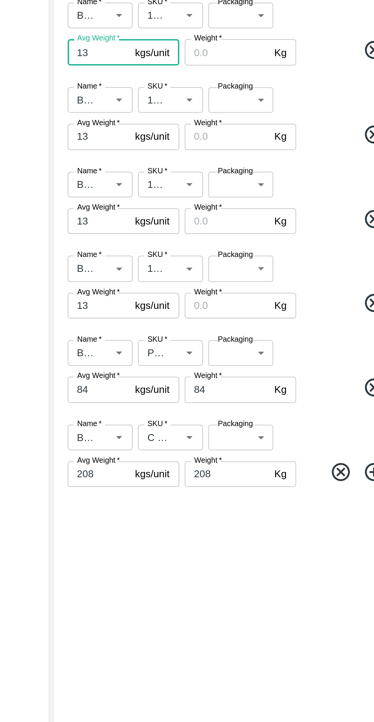
type input "13"
click at [198, 262] on input "Avg Weight   *" at bounding box center [197, 261] width 35 height 14
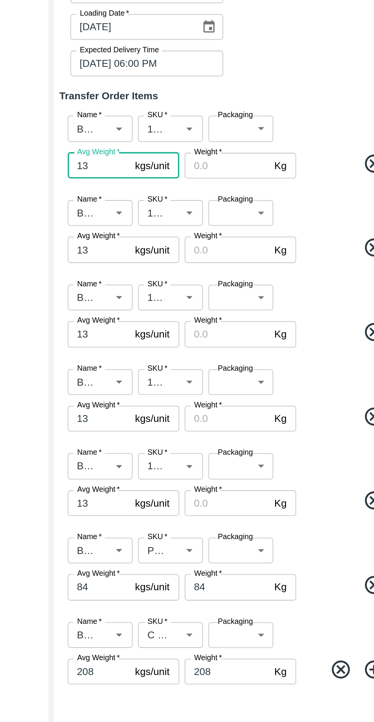
type input "13"
click at [266, 261] on input "Weight   *" at bounding box center [270, 261] width 48 height 14
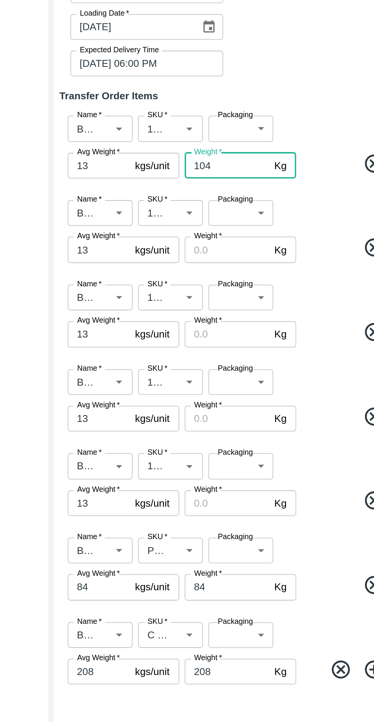
type input "104"
click at [269, 311] on input "Weight   *" at bounding box center [270, 309] width 48 height 14
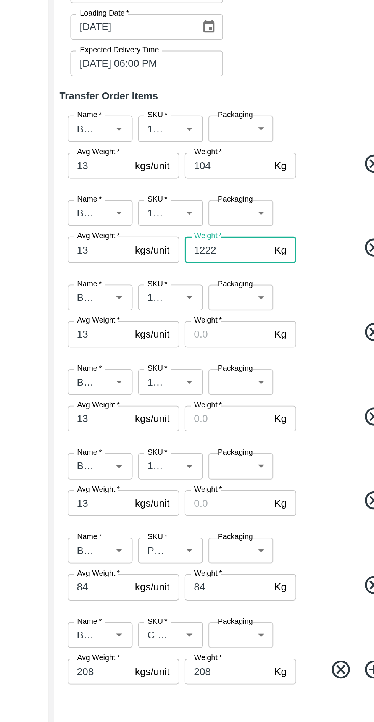
type input "1222"
click at [279, 354] on input "Weight   *" at bounding box center [270, 356] width 48 height 14
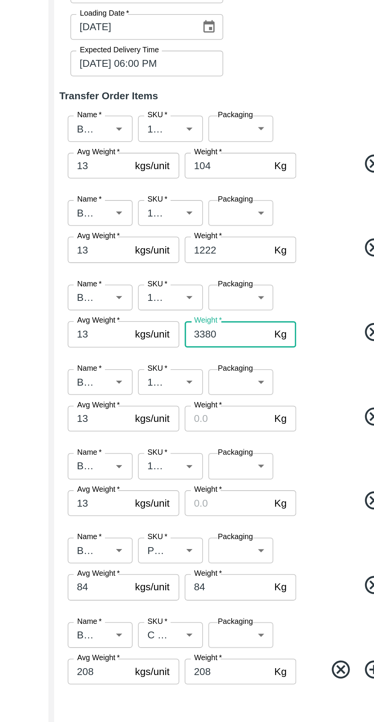
type input "3380"
click at [271, 403] on input "Weight   *" at bounding box center [270, 404] width 48 height 14
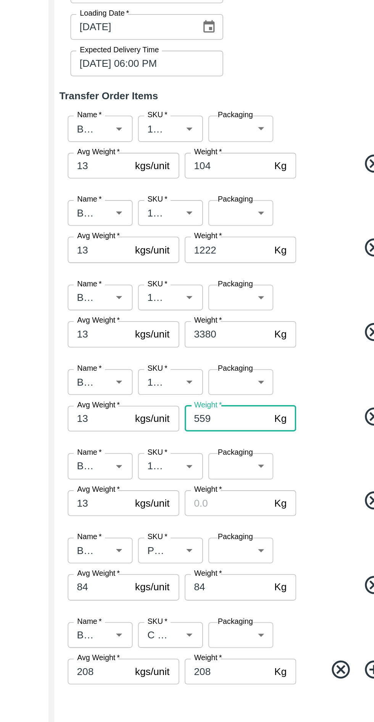
type input "559"
click at [271, 452] on input "Weight   *" at bounding box center [270, 452] width 48 height 14
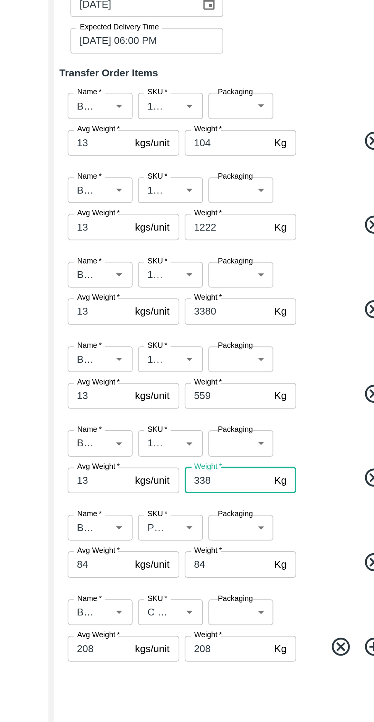
type input "338"
click at [282, 242] on body "Supply Chain Transfer Orders Tembhurni Virtual Captive PH Add Destination Desti…" at bounding box center [187, 361] width 374 height 722
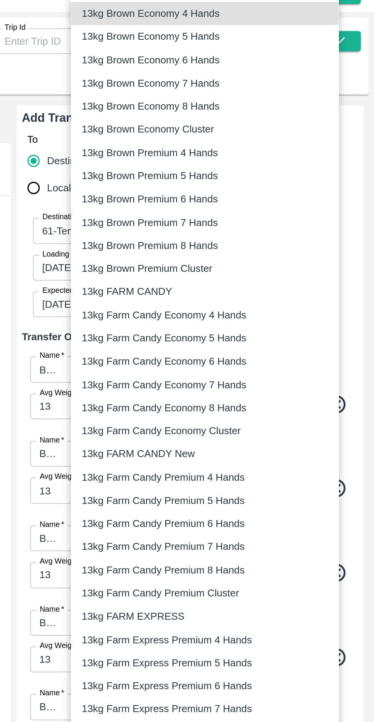
click at [248, 380] on p "13kg FARM EXPRESS" at bounding box center [238, 380] width 58 height 8
type input "468"
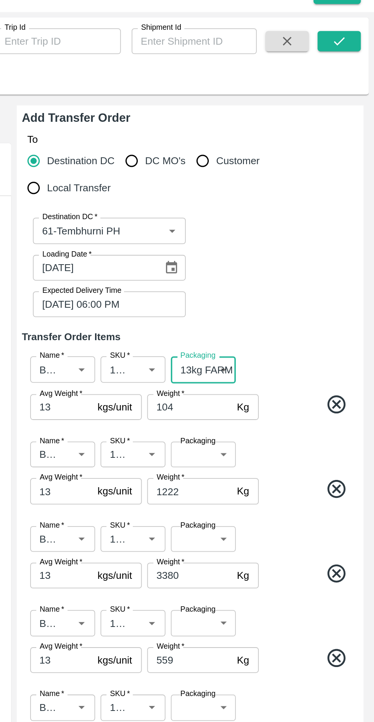
click at [275, 288] on body "Supply Chain Transfer Orders Tembhurni Virtual Captive PH Add Destination Desti…" at bounding box center [187, 361] width 374 height 722
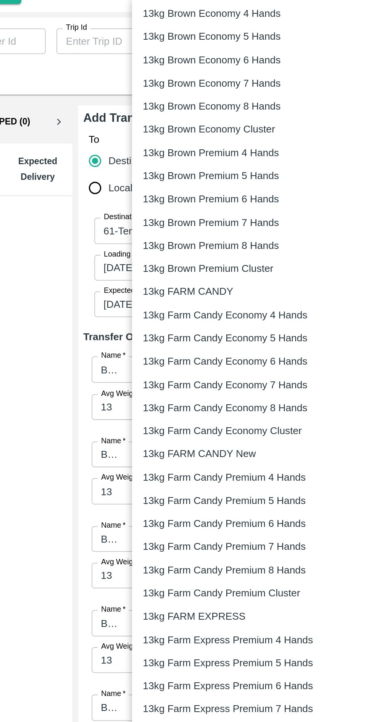
click at [253, 379] on p "13kg FARM EXPRESS" at bounding box center [238, 380] width 58 height 8
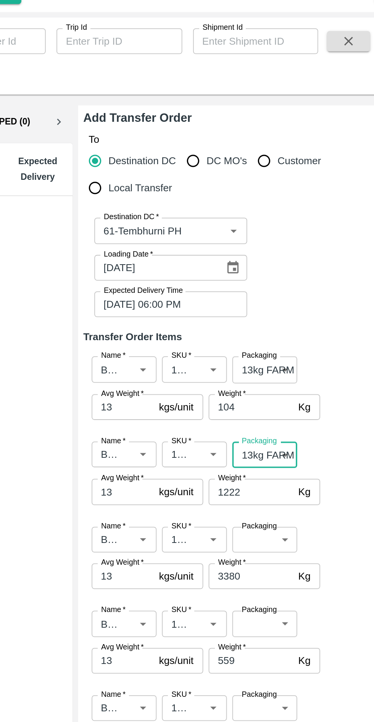
type input "468"
click at [284, 336] on body "Supply Chain Transfer Orders Tembhurni Virtual Captive PH Add Destination Desti…" at bounding box center [187, 361] width 374 height 722
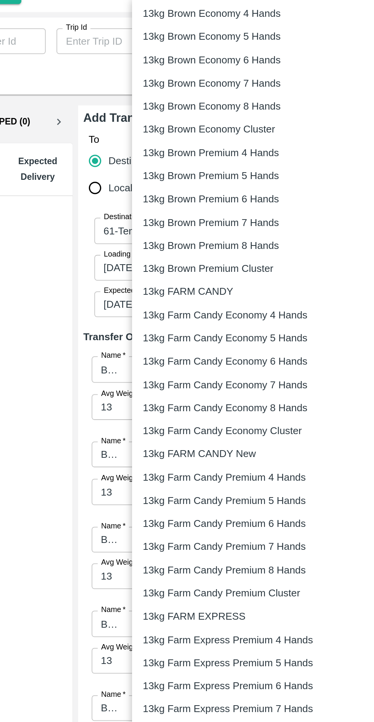
click at [251, 379] on p "13kg FARM EXPRESS" at bounding box center [238, 380] width 58 height 8
type input "468"
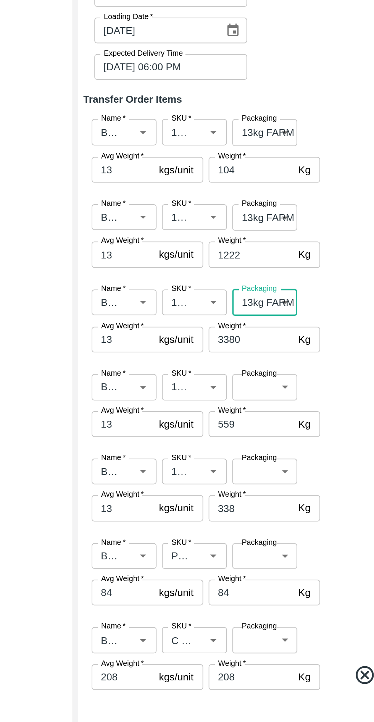
click at [279, 388] on body "Supply Chain Transfer Orders Tembhurni Virtual Captive PH Add Destination Desti…" at bounding box center [187, 361] width 374 height 722
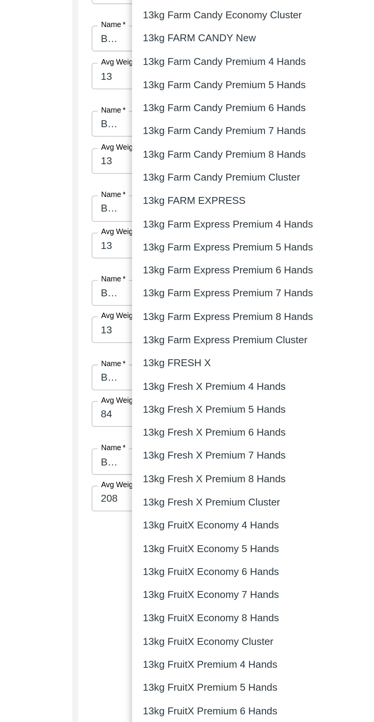
click at [241, 379] on p "13kg FARM EXPRESS" at bounding box center [238, 380] width 58 height 8
type input "468"
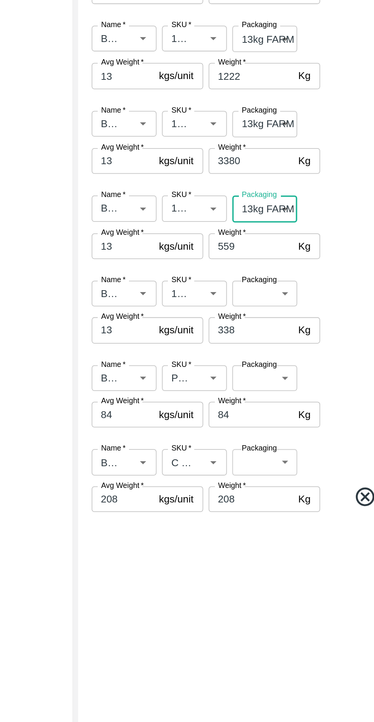
click at [272, 435] on body "Supply Chain Transfer Orders Tembhurni Virtual Captive PH Add Destination Desti…" at bounding box center [187, 361] width 374 height 722
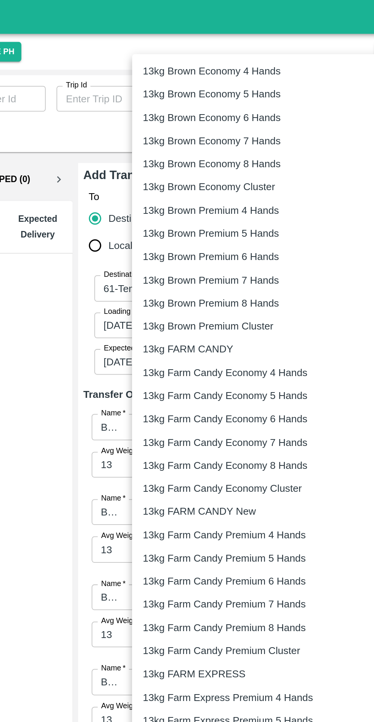
click at [249, 381] on p "13kg FARM EXPRESS" at bounding box center [238, 380] width 58 height 8
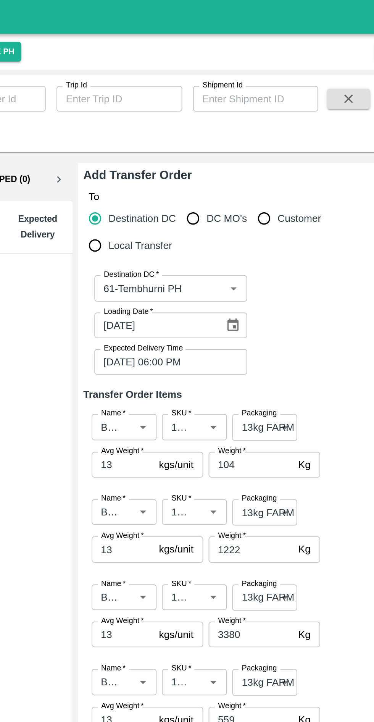
type input "468"
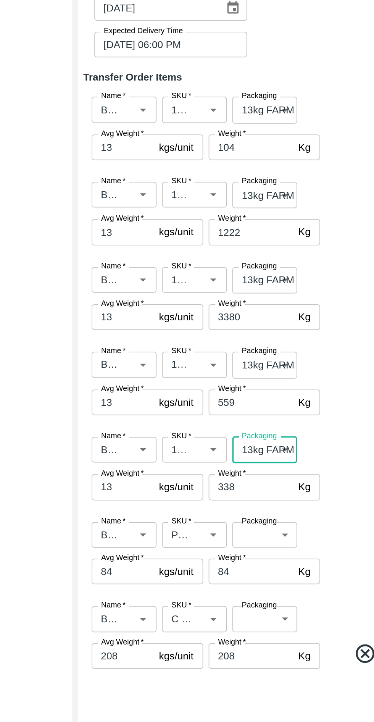
click at [269, 479] on body "Supply Chain Transfer Orders Tembhurni Virtual Captive PH Add Destination Desti…" at bounding box center [187, 361] width 374 height 722
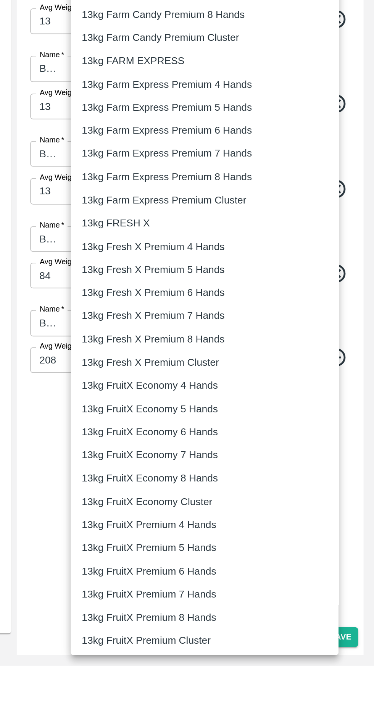
click at [190, 620] on div at bounding box center [187, 361] width 374 height 722
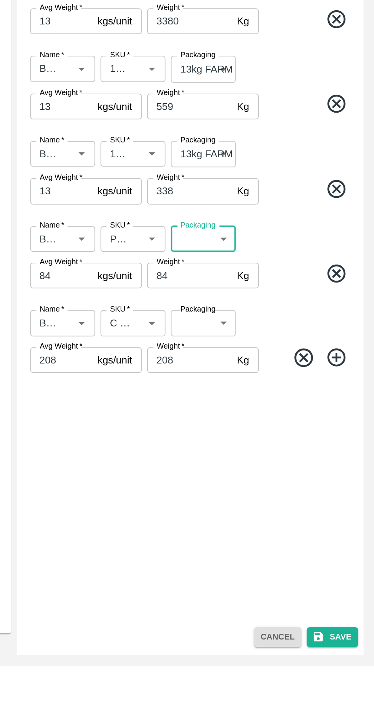
click at [277, 524] on body "Supply Chain Transfer Orders Tembhurni Virtual Captive PH Add Destination Desti…" at bounding box center [187, 361] width 374 height 722
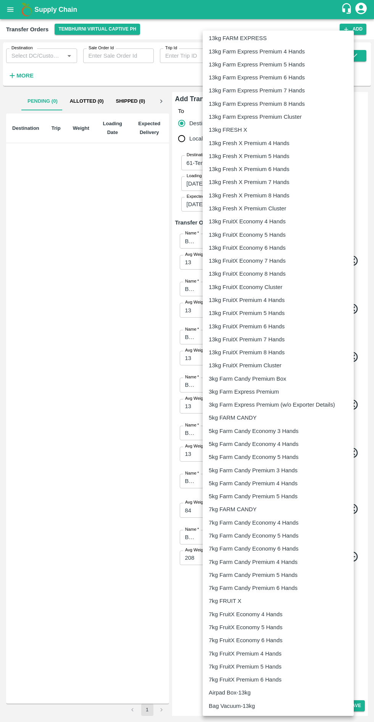
scroll to position [674, 0]
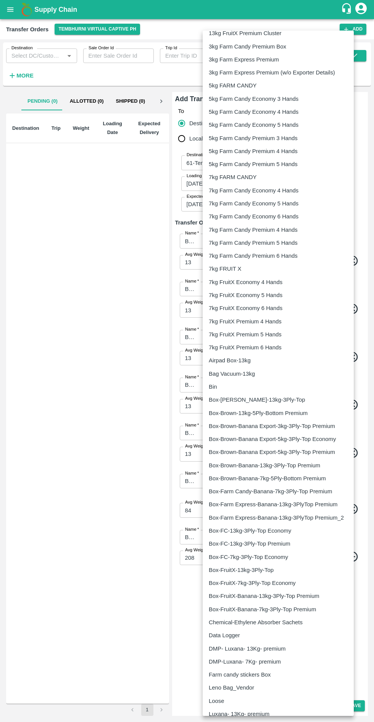
click at [228, 703] on div "Loose" at bounding box center [278, 700] width 139 height 8
type input "258"
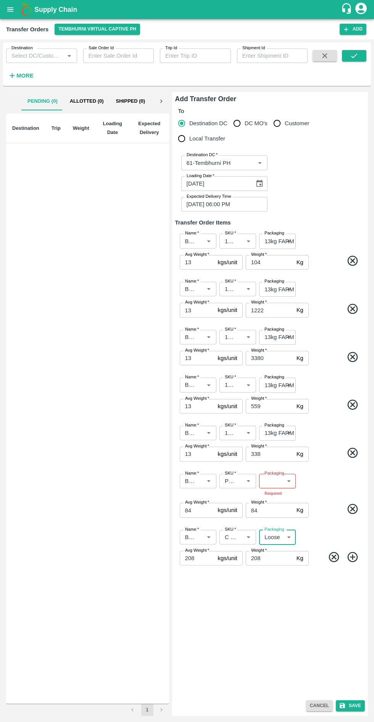
click at [268, 482] on body "Supply Chain Transfer Orders Tembhurni Virtual Captive PH Add Destination Desti…" at bounding box center [187, 361] width 374 height 722
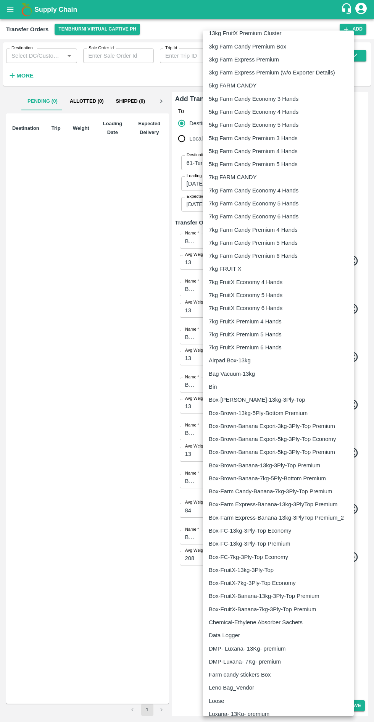
click at [227, 698] on div "Loose" at bounding box center [218, 700] width 19 height 8
type input "258"
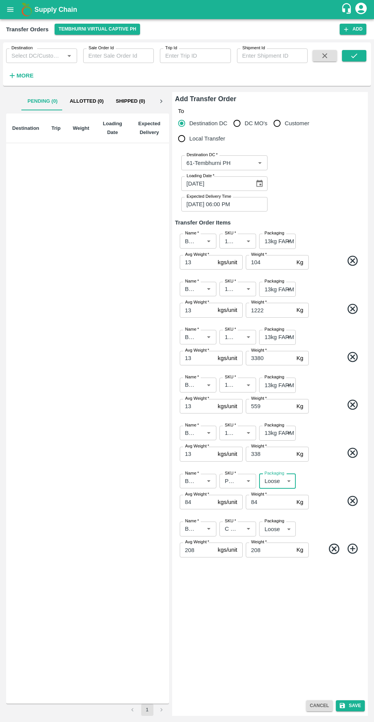
click at [355, 705] on button "Save" at bounding box center [350, 705] width 29 height 11
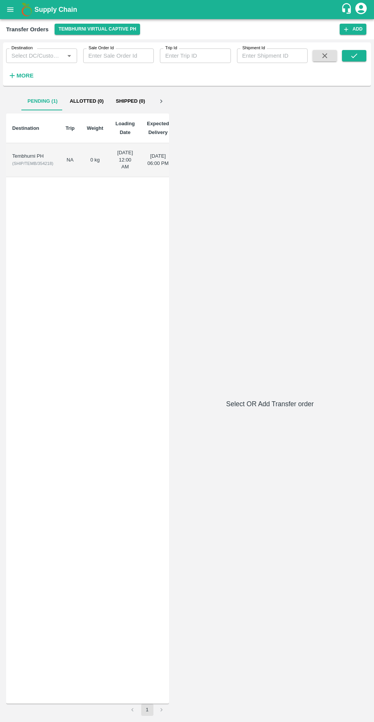
click at [32, 160] on div "Tembhurni PH" at bounding box center [32, 156] width 41 height 7
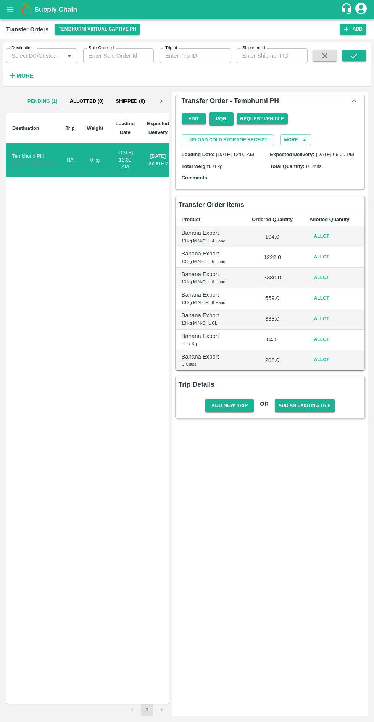
click at [325, 242] on button "Allot" at bounding box center [321, 236] width 24 height 11
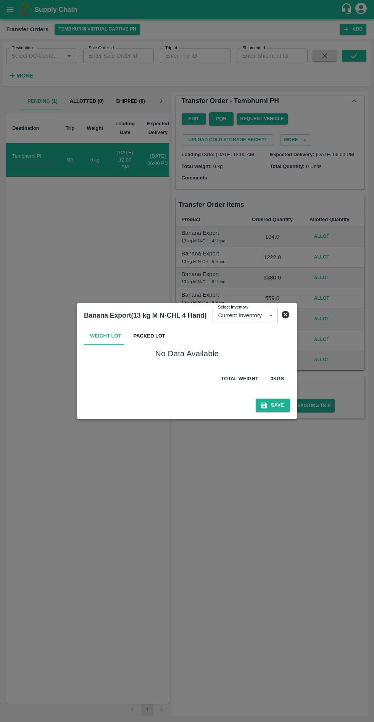
click at [153, 345] on button "Packed Lot" at bounding box center [149, 336] width 44 height 18
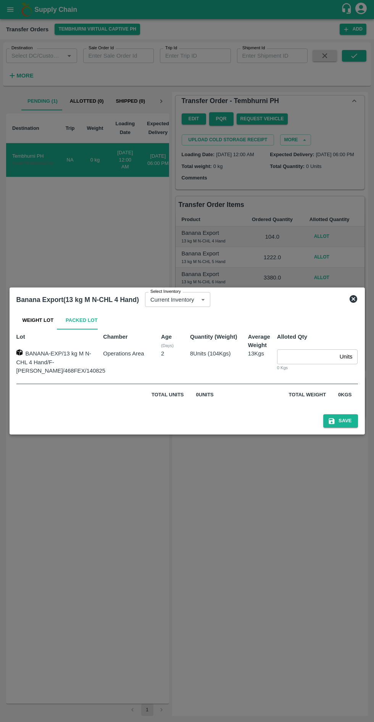
click at [293, 364] on input "number" at bounding box center [307, 356] width 60 height 14
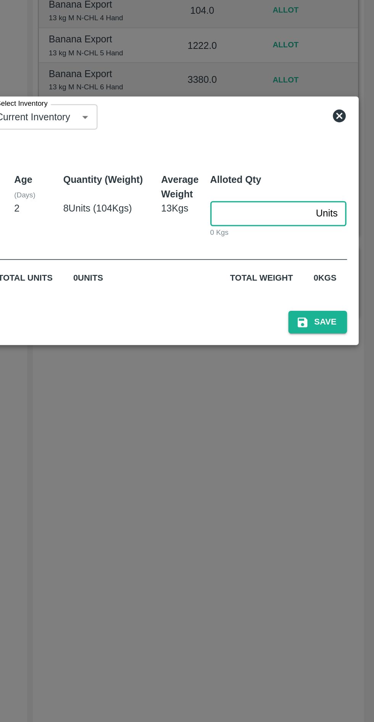
type input "2"
type input "8"
click at [348, 421] on button "Save" at bounding box center [340, 420] width 34 height 13
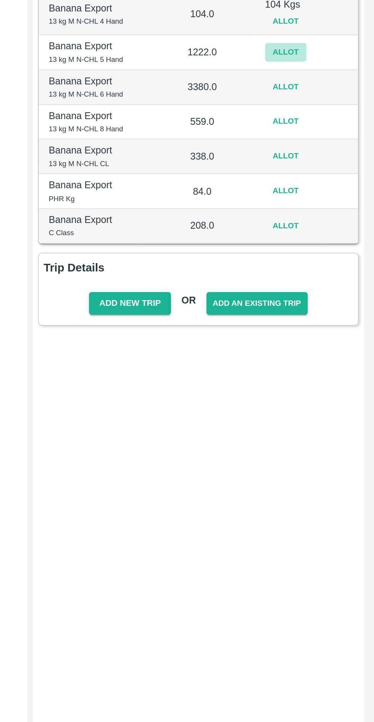
click at [323, 267] on button "Allot" at bounding box center [321, 261] width 24 height 11
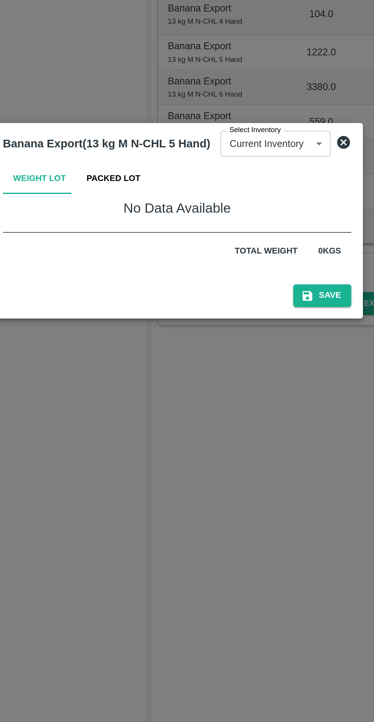
click at [151, 333] on button "Packed Lot" at bounding box center [149, 336] width 44 height 18
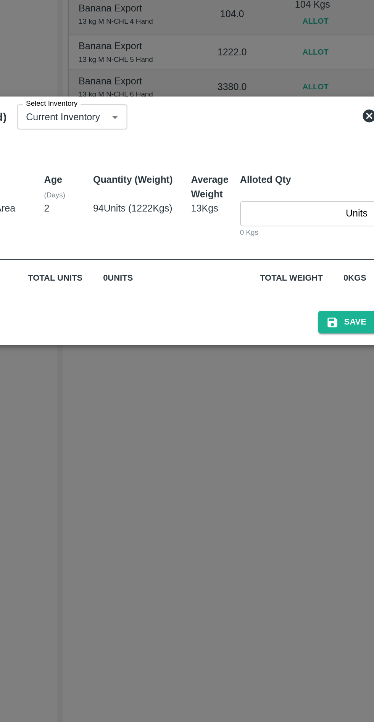
click at [303, 356] on input "number" at bounding box center [307, 356] width 60 height 14
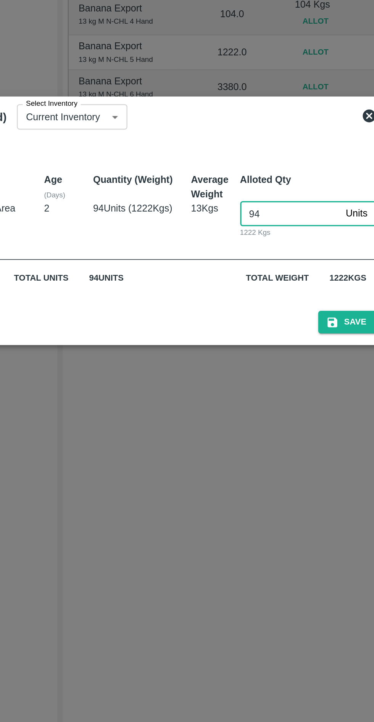
type input "94"
click at [346, 417] on button "Save" at bounding box center [340, 420] width 34 height 13
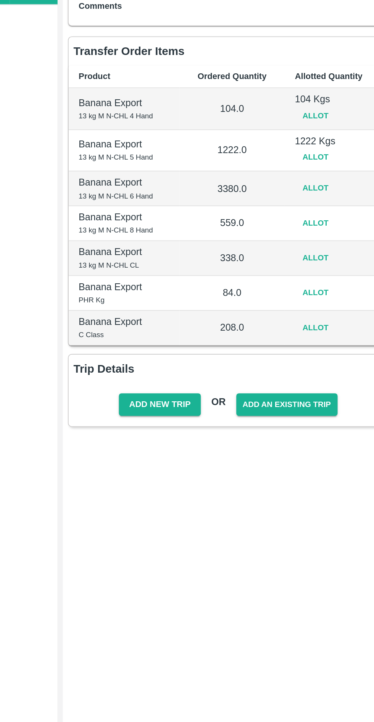
click at [325, 291] on button "Allot" at bounding box center [321, 285] width 24 height 11
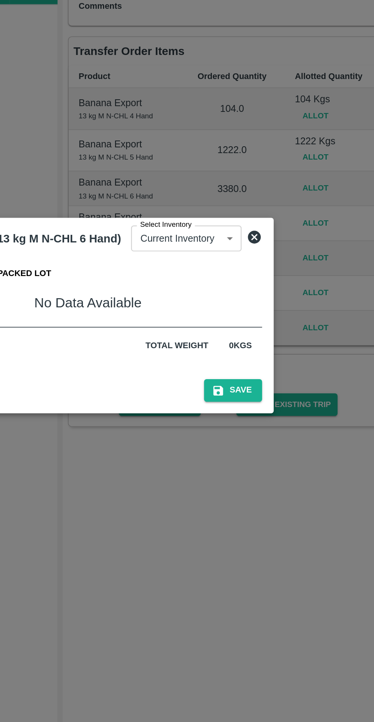
click at [161, 337] on button "Packed Lot" at bounding box center [149, 336] width 44 height 18
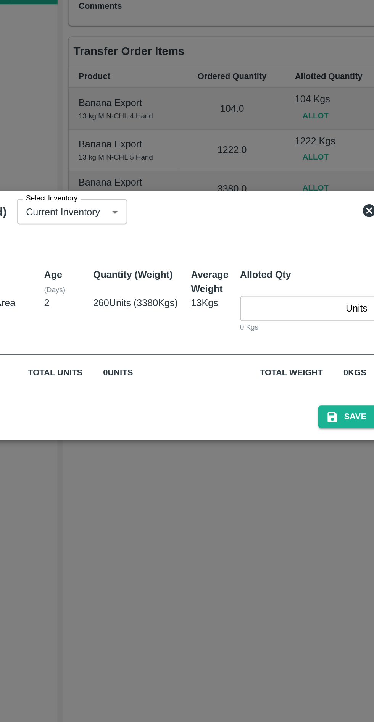
click at [314, 354] on input "number" at bounding box center [307, 356] width 60 height 14
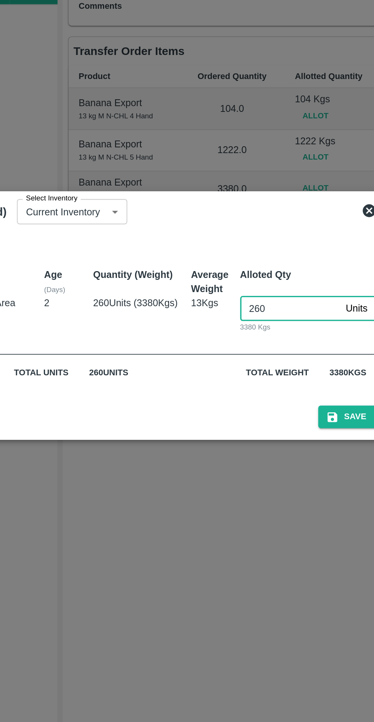
type input "260"
click at [343, 421] on button "Save" at bounding box center [340, 420] width 34 height 13
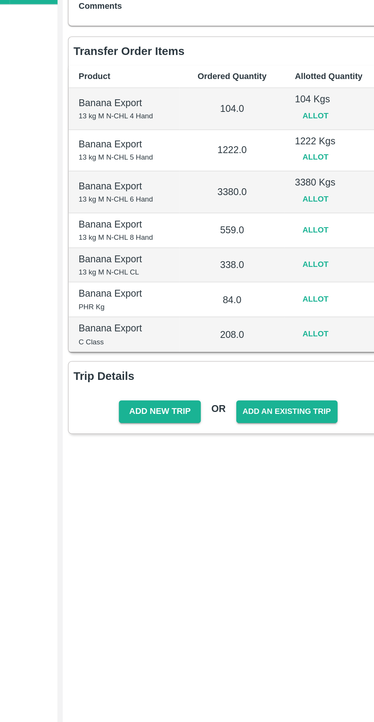
click at [321, 314] on button "Allot" at bounding box center [321, 310] width 24 height 11
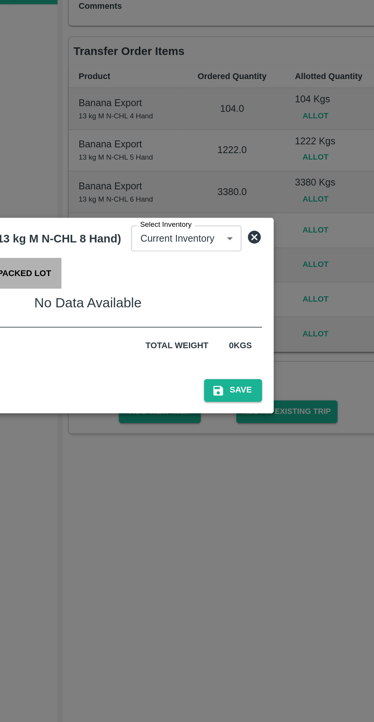
click at [157, 338] on button "Packed Lot" at bounding box center [149, 336] width 44 height 18
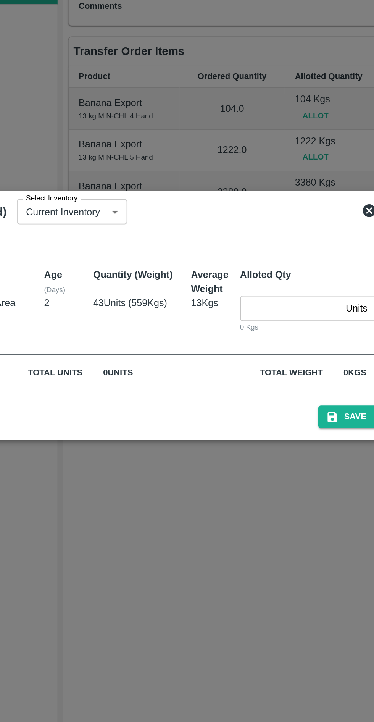
click at [309, 355] on input "number" at bounding box center [307, 356] width 60 height 14
type input "43"
click at [343, 417] on button "Save" at bounding box center [340, 420] width 34 height 13
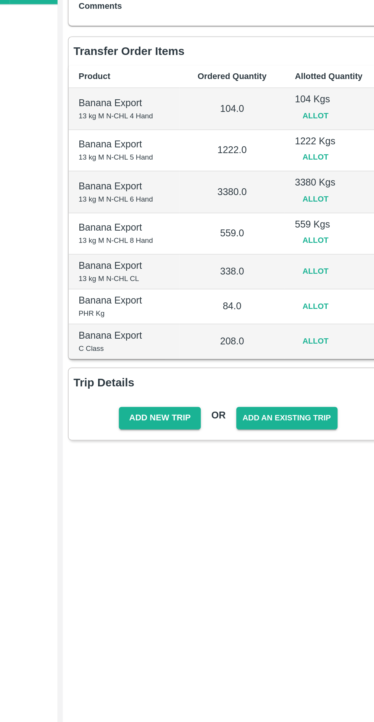
click at [325, 336] on button "Allot" at bounding box center [321, 334] width 24 height 11
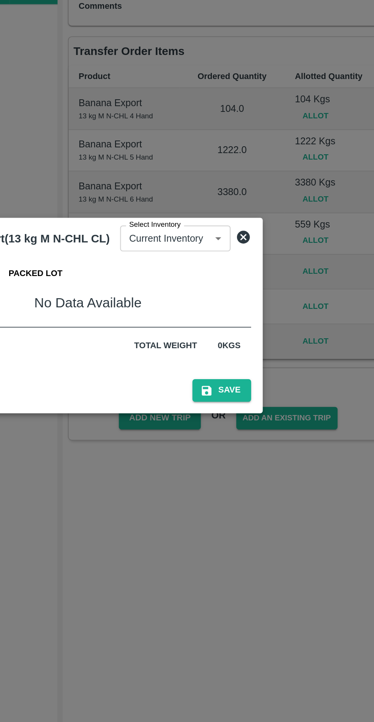
click at [163, 336] on button "Packed Lot" at bounding box center [156, 336] width 44 height 18
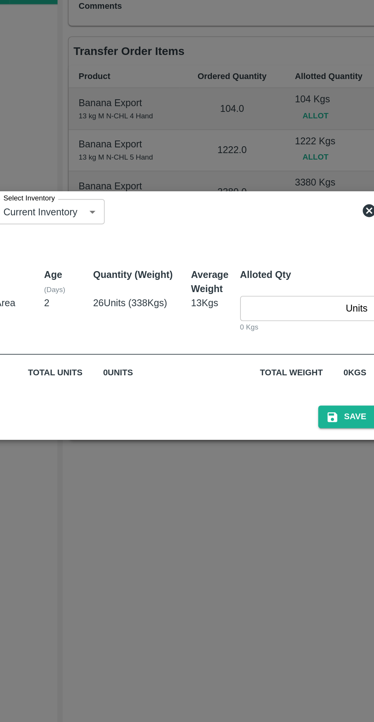
click at [309, 356] on input "number" at bounding box center [307, 356] width 60 height 14
type input "26"
click at [343, 423] on button "Save" at bounding box center [340, 420] width 34 height 13
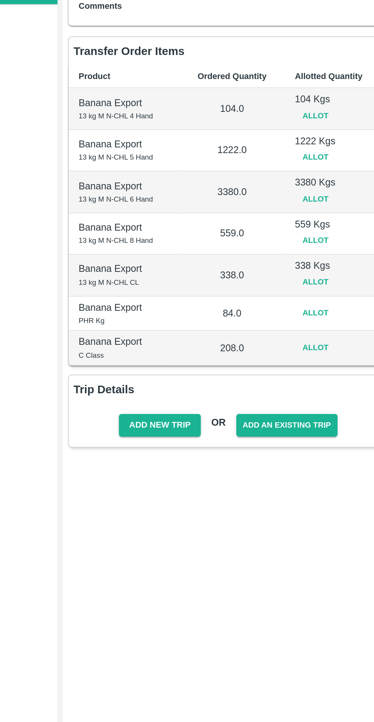
click at [327, 364] on button "Allot" at bounding box center [321, 359] width 24 height 11
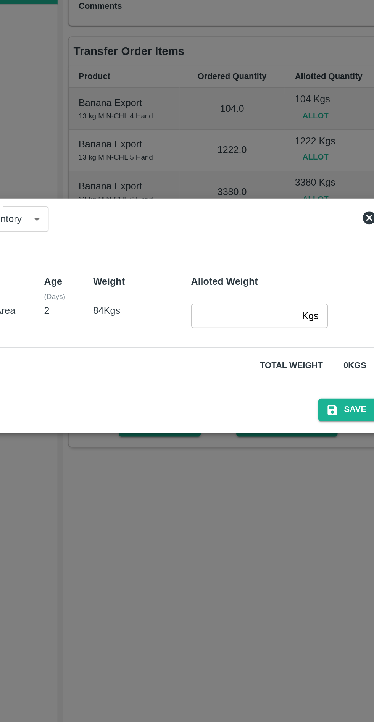
click at [270, 358] on input "number" at bounding box center [279, 361] width 63 height 14
type input "84"
click at [342, 414] on button "Save" at bounding box center [340, 416] width 34 height 13
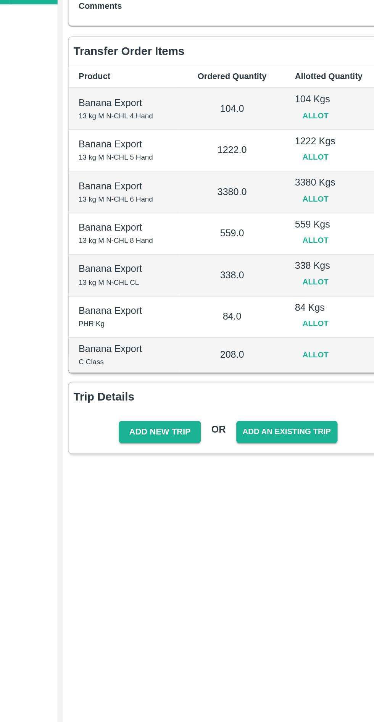
click at [323, 390] on button "Allot" at bounding box center [321, 383] width 24 height 11
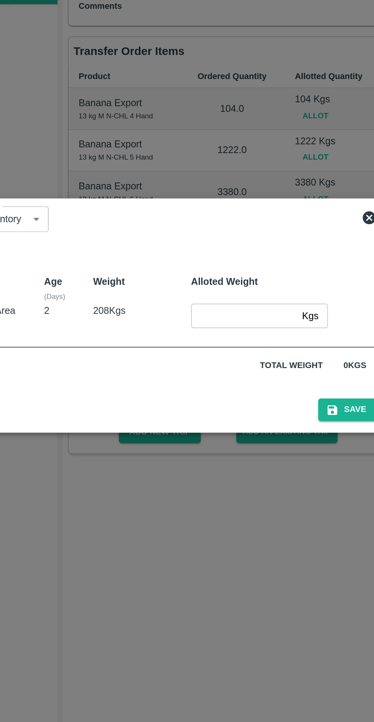
click at [279, 361] on input "number" at bounding box center [279, 361] width 63 height 14
type input "208"
click at [340, 415] on button "Save" at bounding box center [340, 416] width 34 height 13
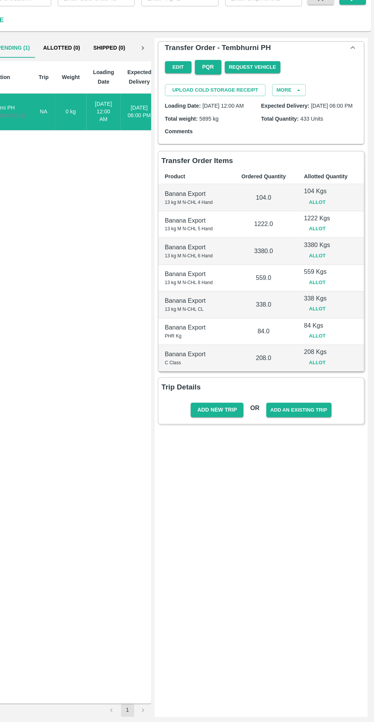
click at [235, 437] on button "Add New Trip" at bounding box center [229, 433] width 48 height 13
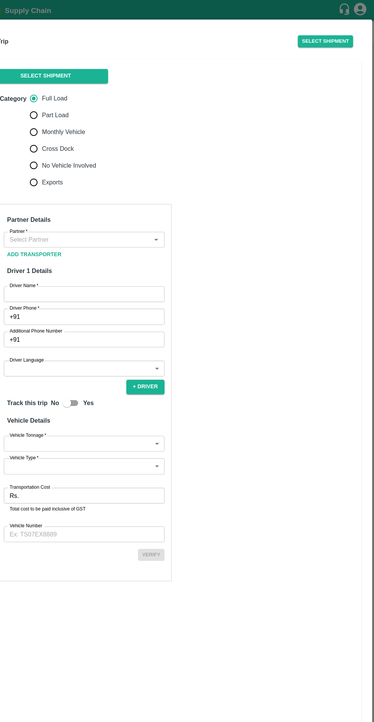
click at [109, 72] on button "Select Shipment" at bounding box center [72, 69] width 114 height 13
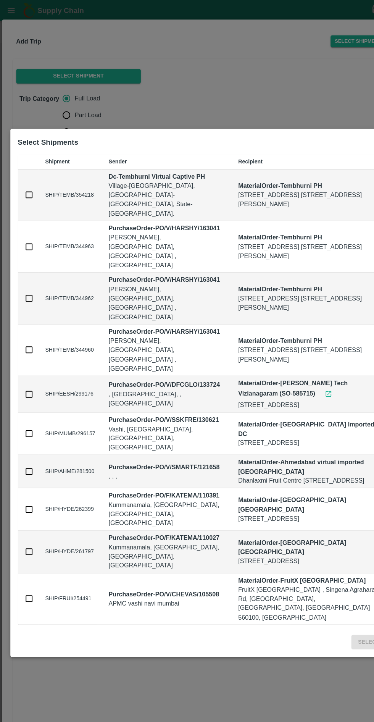
click at [26, 183] on input "checkbox" at bounding box center [27, 179] width 8 height 8
checkbox input "true"
click at [333, 583] on button "Select" at bounding box center [339, 589] width 32 height 13
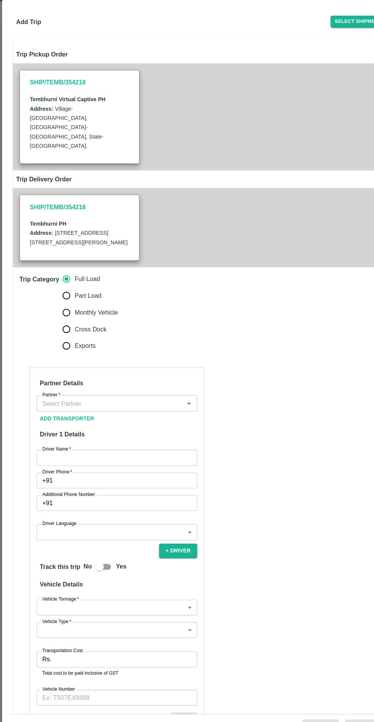
click at [60, 300] on input "Monthly Vehicle" at bounding box center [60, 305] width 15 height 15
radio input "true"
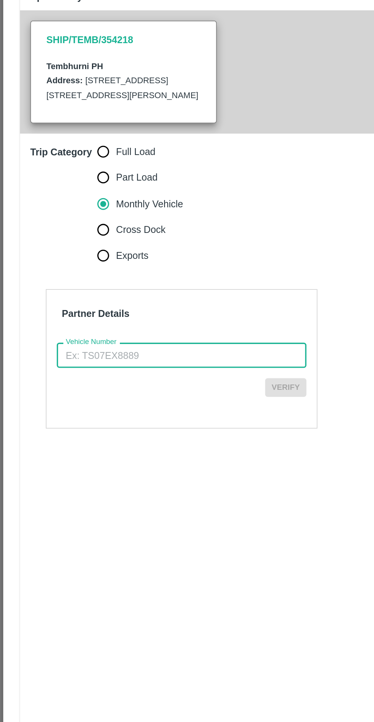
click at [26, 401] on div "Partner Details Vehicle Number Vehicle Number Verify" at bounding box center [187, 396] width 350 height 100
paste input "MH10Z3780"
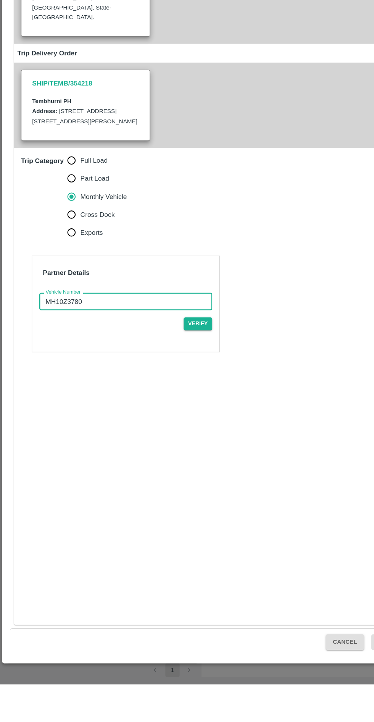
click at [121, 387] on input "MH10Z3780" at bounding box center [108, 394] width 148 height 14
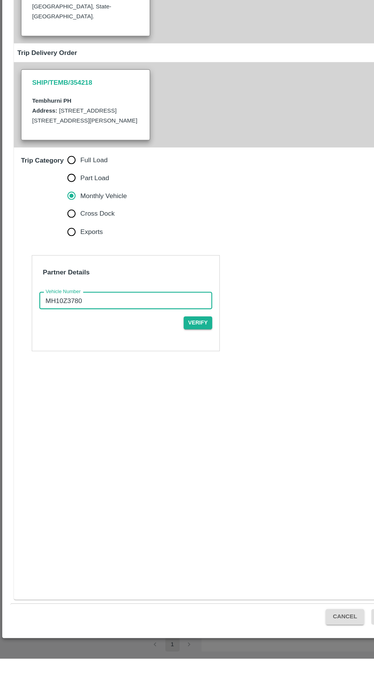
type input "MH10Z3780"
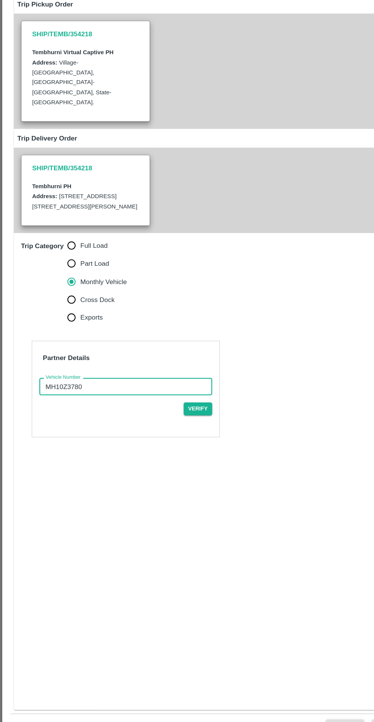
click at [170, 408] on button "Verify" at bounding box center [169, 413] width 24 height 11
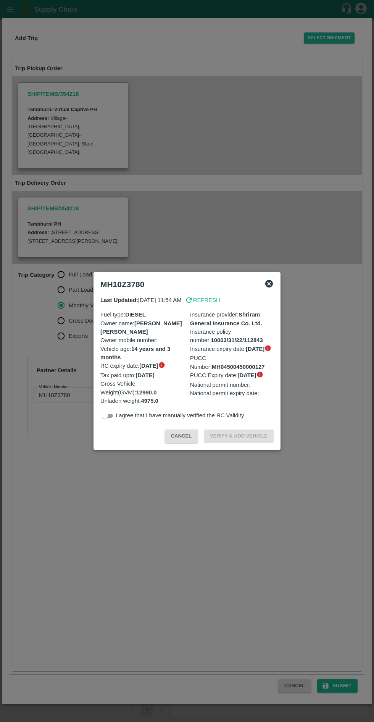
click at [268, 280] on icon at bounding box center [269, 284] width 8 height 8
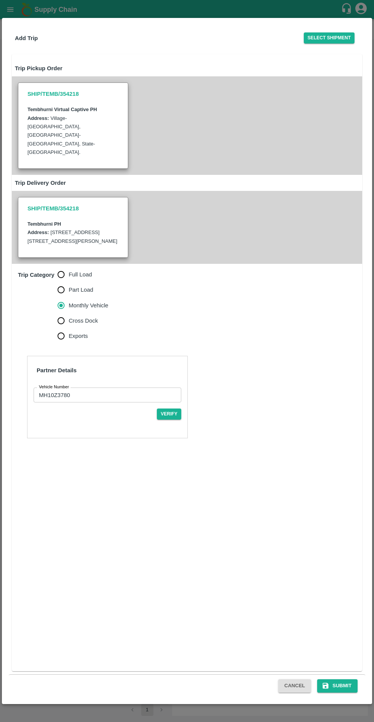
click at [341, 686] on button "Submit" at bounding box center [337, 685] width 40 height 13
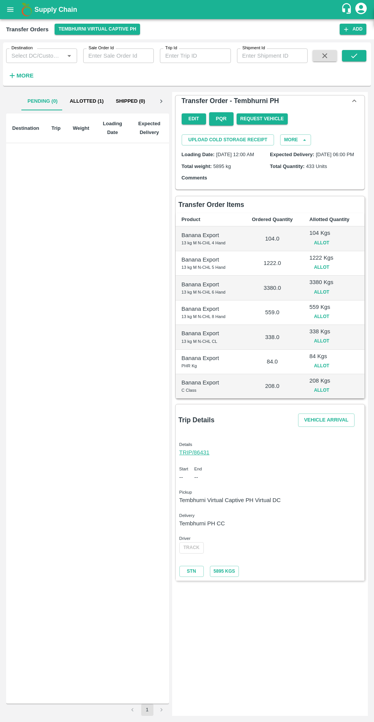
click at [330, 423] on button "Vehicle Arrival" at bounding box center [326, 419] width 56 height 13
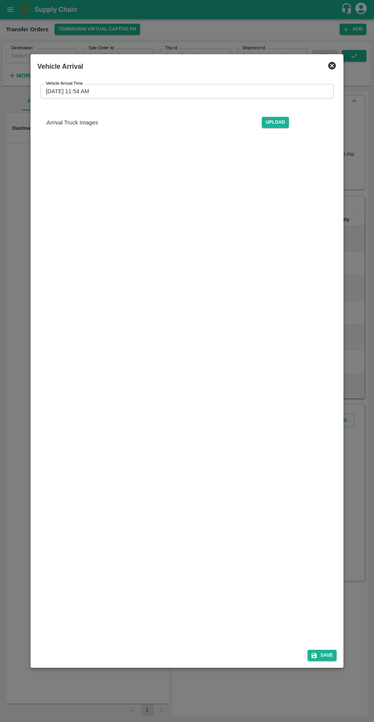
click at [84, 84] on input "16/08/2025 11:54 AM" at bounding box center [184, 91] width 288 height 14
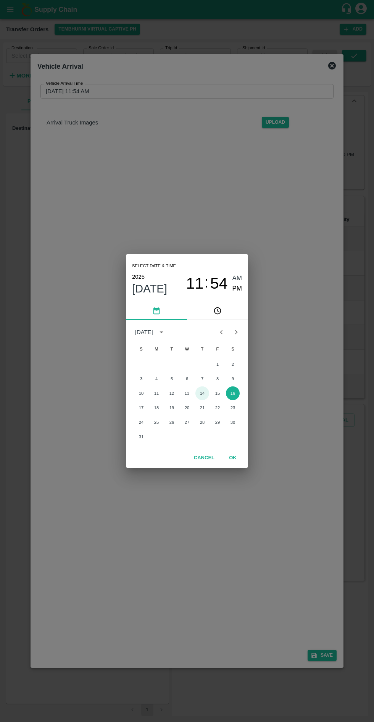
click at [202, 393] on button "14" at bounding box center [202, 393] width 14 height 14
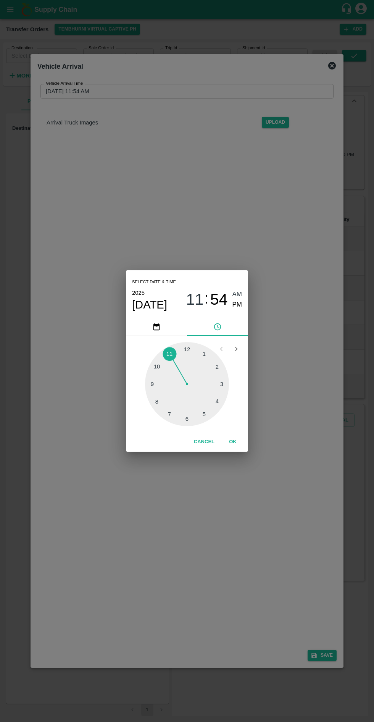
click at [209, 414] on div at bounding box center [187, 384] width 84 height 84
click at [189, 420] on div at bounding box center [187, 384] width 84 height 84
click at [237, 304] on span "PM" at bounding box center [237, 305] width 10 height 10
click at [232, 441] on button "OK" at bounding box center [233, 441] width 24 height 13
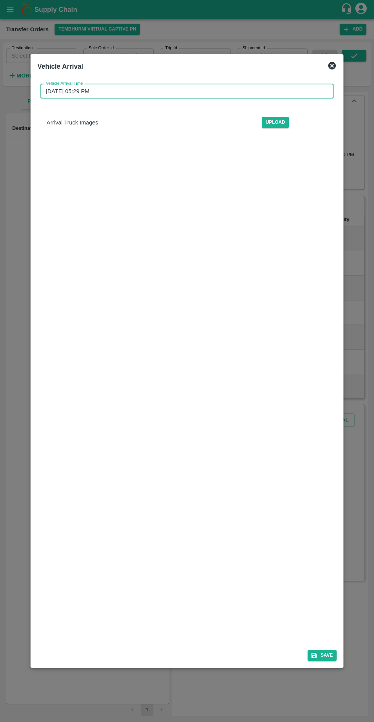
click at [101, 84] on input "14/08/2025 05:29 PM" at bounding box center [184, 91] width 288 height 14
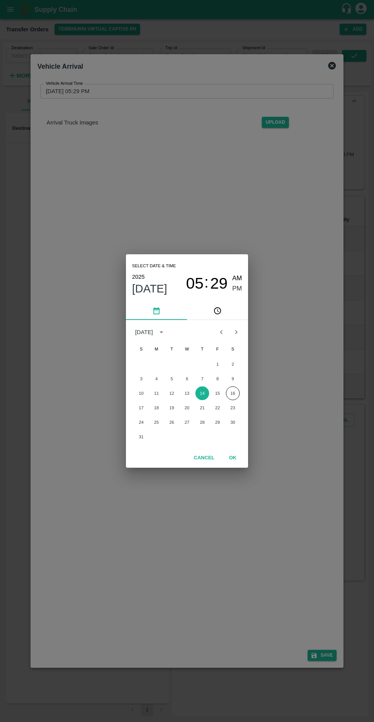
click at [198, 280] on span "05" at bounding box center [195, 283] width 18 height 18
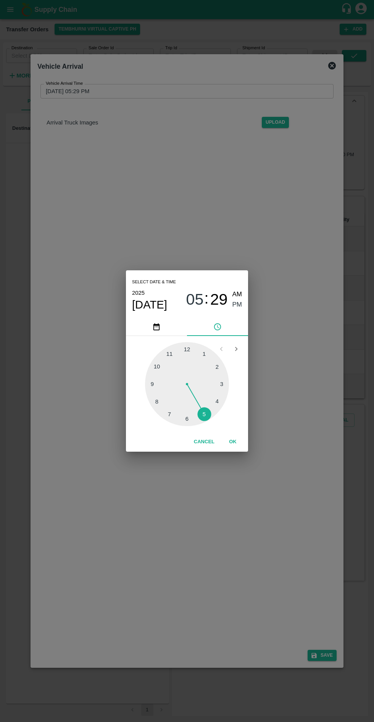
click at [219, 298] on span "29" at bounding box center [219, 299] width 18 height 18
click at [189, 353] on div at bounding box center [187, 384] width 84 height 84
click at [214, 369] on div at bounding box center [187, 384] width 84 height 84
type input "14/08/2025 05:10 PM"
click at [240, 305] on span "PM" at bounding box center [237, 305] width 10 height 10
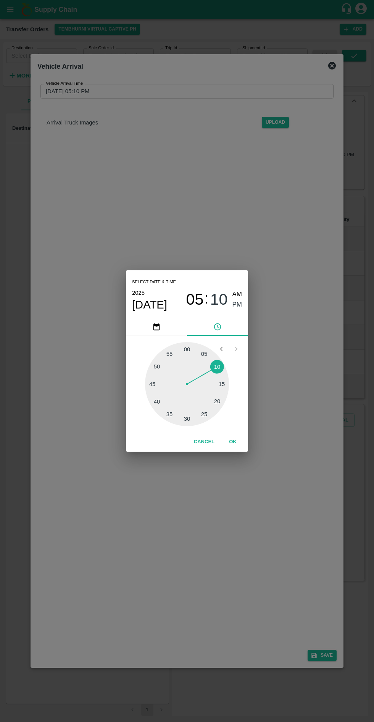
click at [232, 441] on button "OK" at bounding box center [233, 441] width 24 height 13
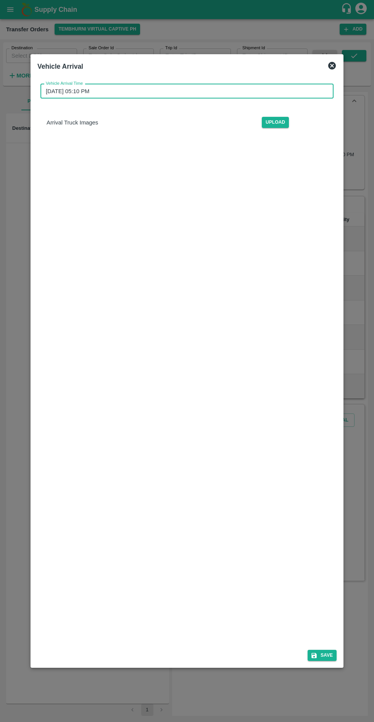
click at [324, 660] on button "Save" at bounding box center [322, 654] width 29 height 11
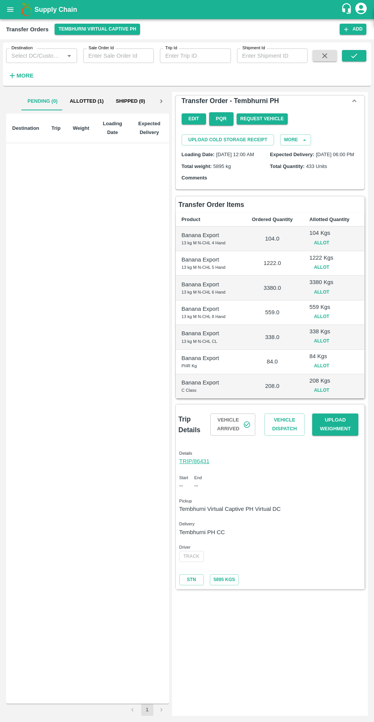
click at [279, 429] on button "Vehicle Dispatch" at bounding box center [284, 424] width 40 height 22
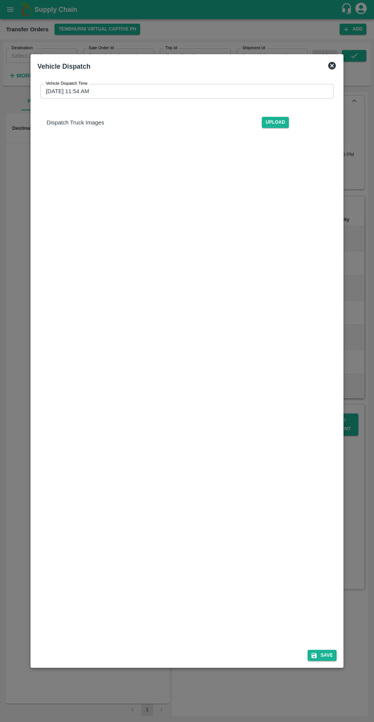
click at [100, 84] on input "16/08/2025 11:54 AM" at bounding box center [184, 91] width 288 height 14
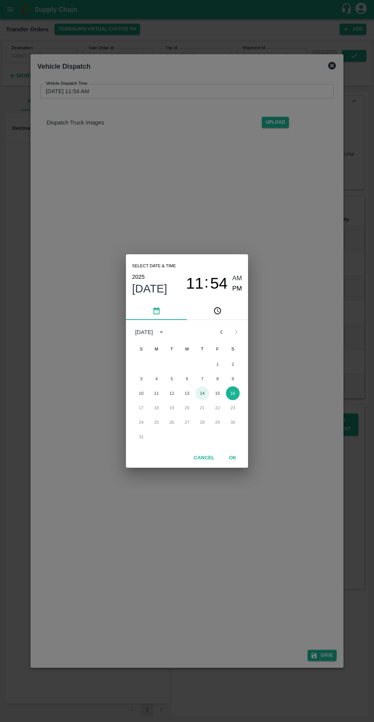
click at [202, 393] on button "14" at bounding box center [202, 393] width 14 height 14
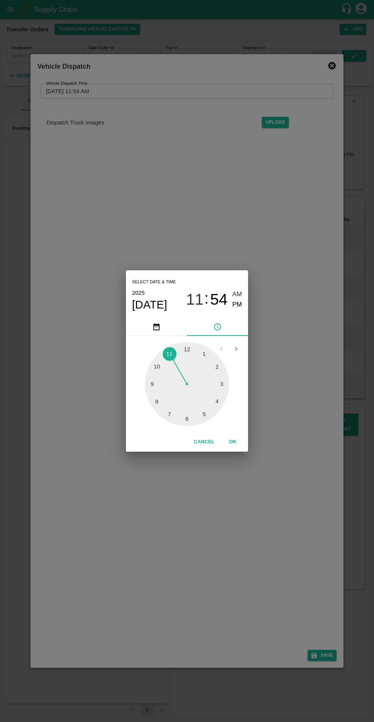
click at [189, 423] on div at bounding box center [187, 384] width 84 height 84
click at [148, 299] on span "Aug 14" at bounding box center [149, 305] width 35 height 14
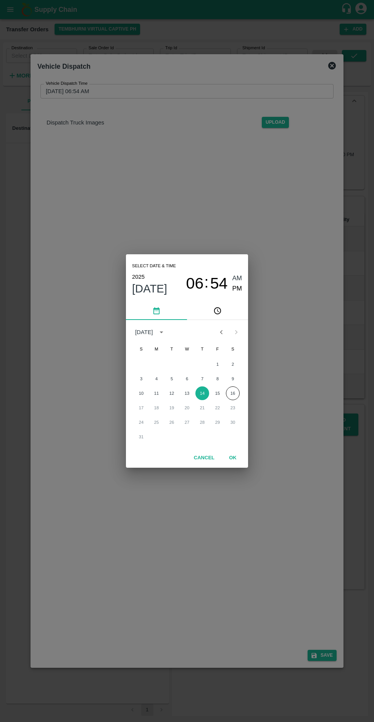
click at [201, 282] on span "06" at bounding box center [195, 283] width 18 height 18
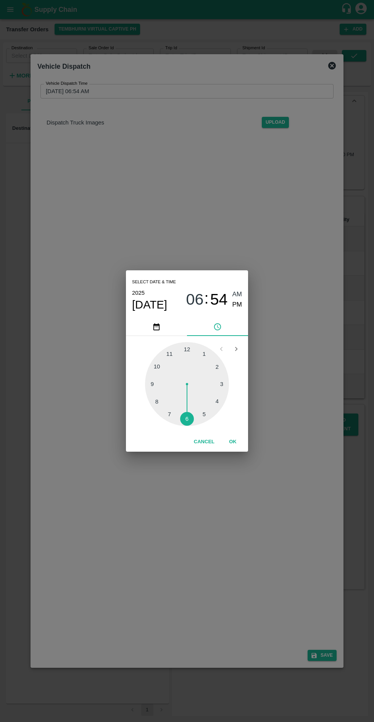
click at [205, 416] on div at bounding box center [187, 384] width 84 height 84
click at [195, 422] on div at bounding box center [187, 384] width 84 height 84
click at [237, 304] on span "PM" at bounding box center [237, 305] width 10 height 10
type input "14/08/2025 05:28 PM"
click at [232, 441] on button "OK" at bounding box center [233, 441] width 24 height 13
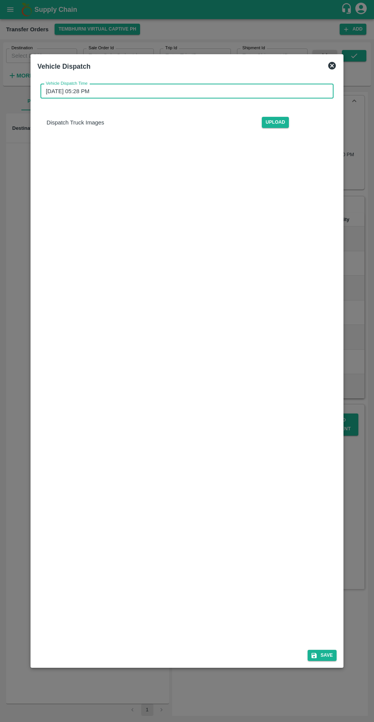
click at [330, 660] on button "Save" at bounding box center [322, 654] width 29 height 11
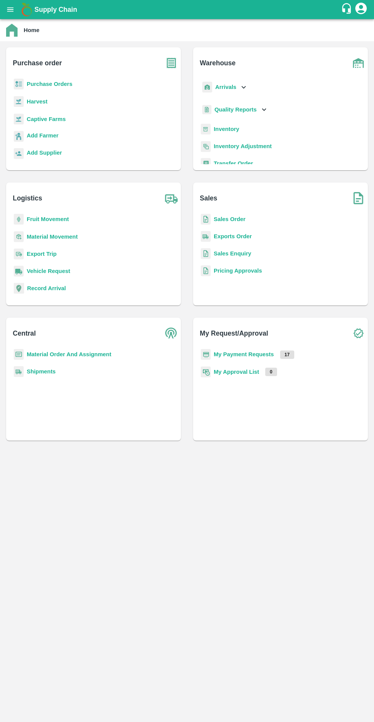
click at [59, 84] on b "Purchase Orders" at bounding box center [50, 84] width 46 height 6
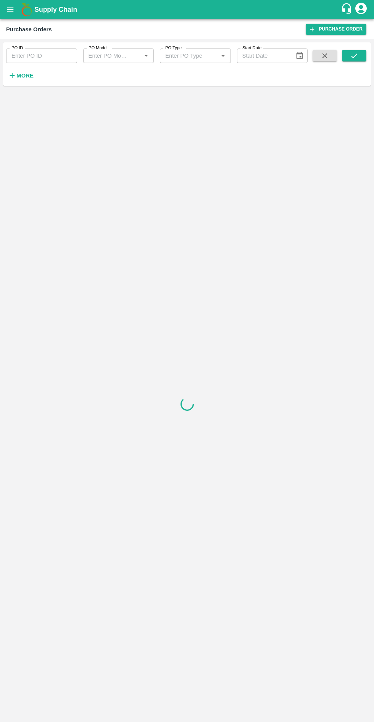
click at [52, 57] on input "PO ID" at bounding box center [41, 55] width 71 height 14
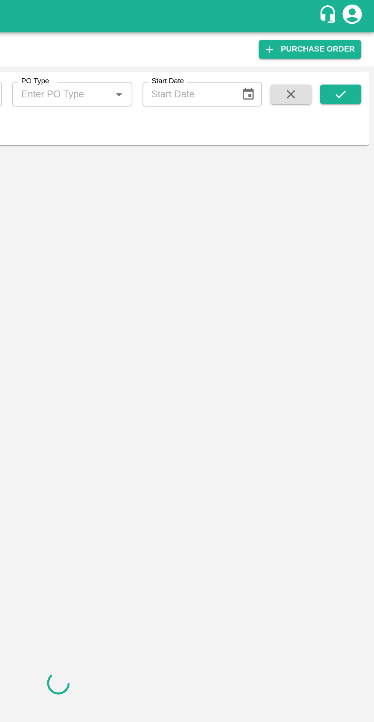
type input "169514"
click at [361, 51] on button "submit" at bounding box center [354, 55] width 24 height 11
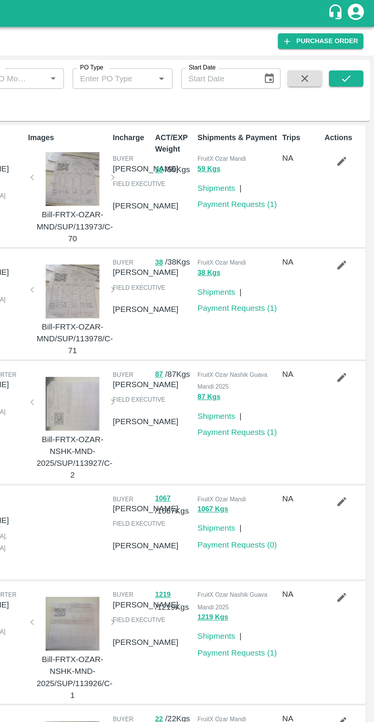
click at [358, 56] on icon "submit" at bounding box center [354, 56] width 8 height 8
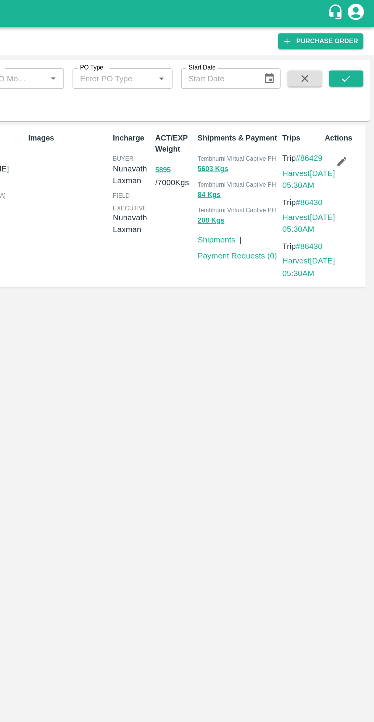
click at [320, 115] on link "#86429" at bounding box center [327, 112] width 19 height 6
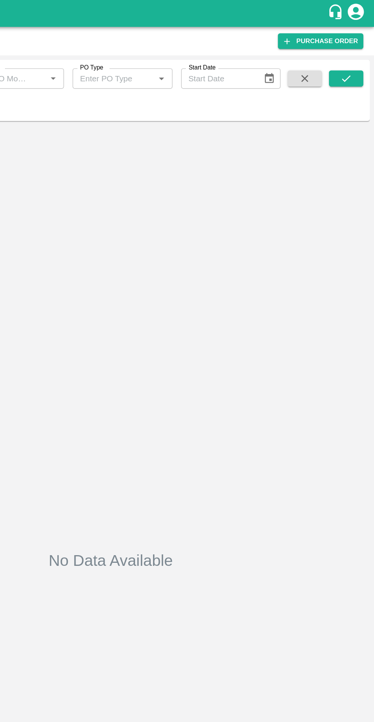
type input "169514"
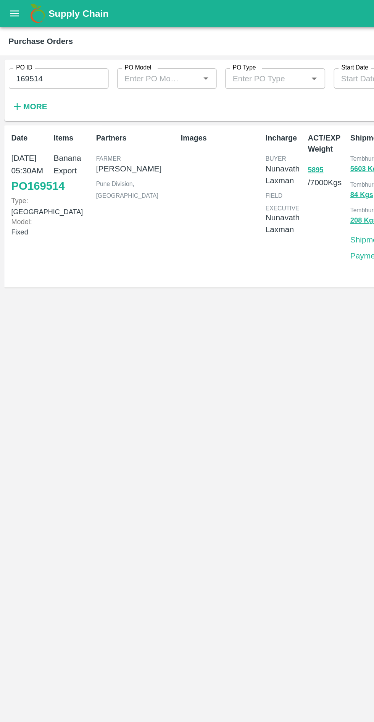
click at [22, 139] on link "PO 169514" at bounding box center [27, 132] width 38 height 14
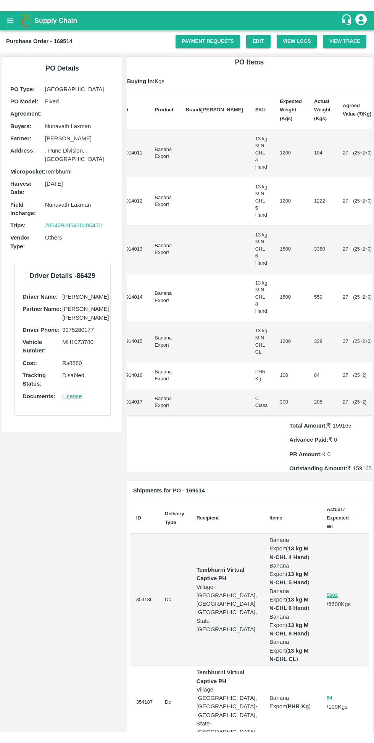
scroll to position [75, 0]
